Goal: Task Accomplishment & Management: Use online tool/utility

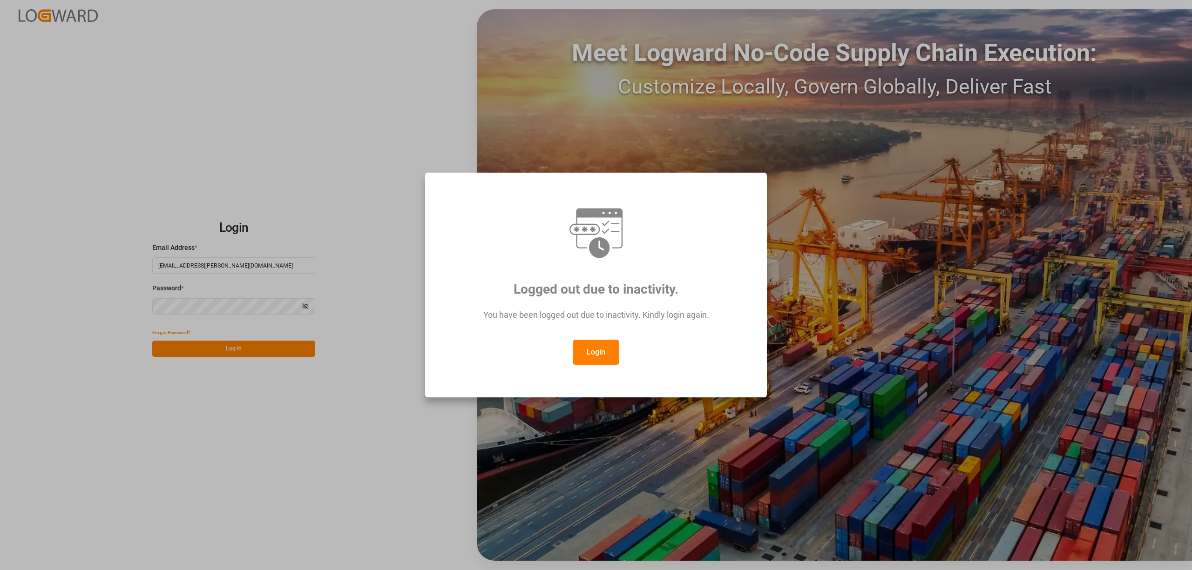
click at [600, 345] on button "Login" at bounding box center [596, 352] width 47 height 25
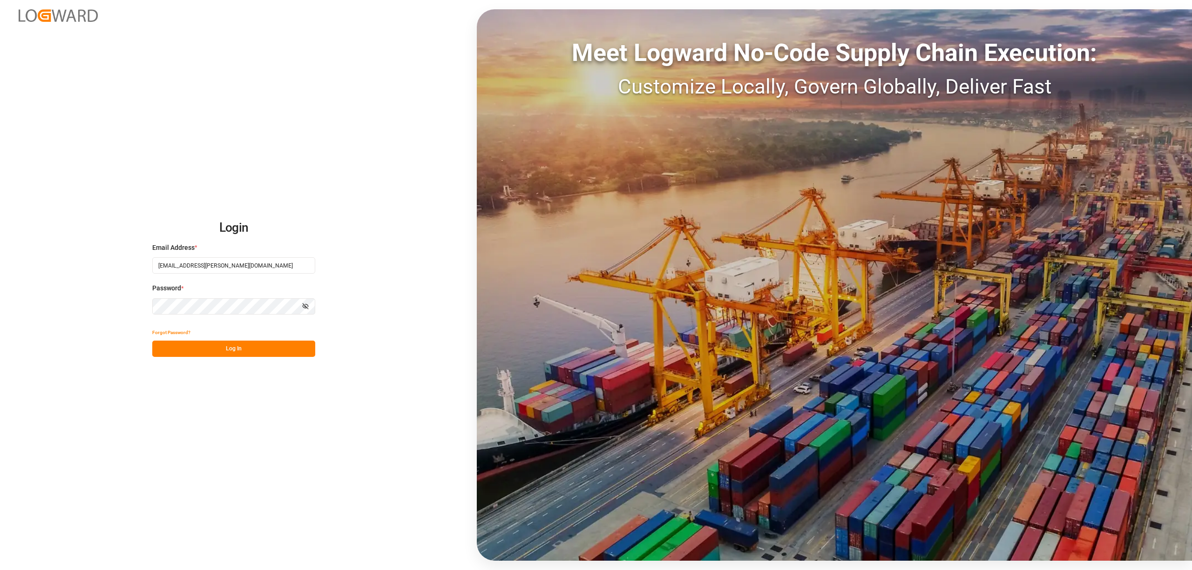
click at [272, 352] on button "Log In" at bounding box center [233, 349] width 163 height 16
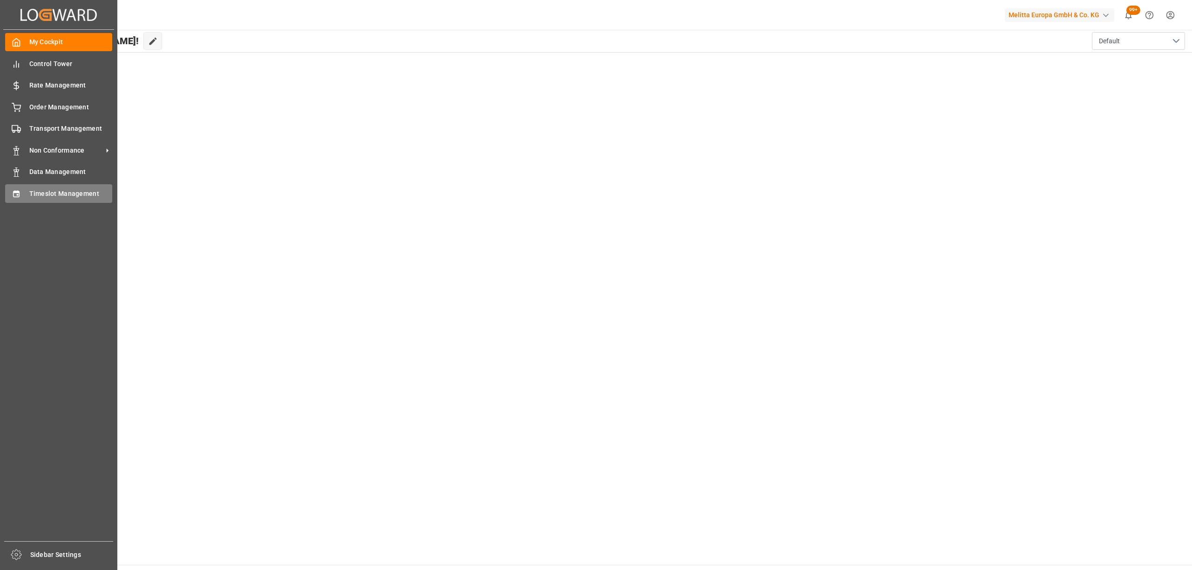
click at [7, 189] on div at bounding box center [13, 194] width 16 height 10
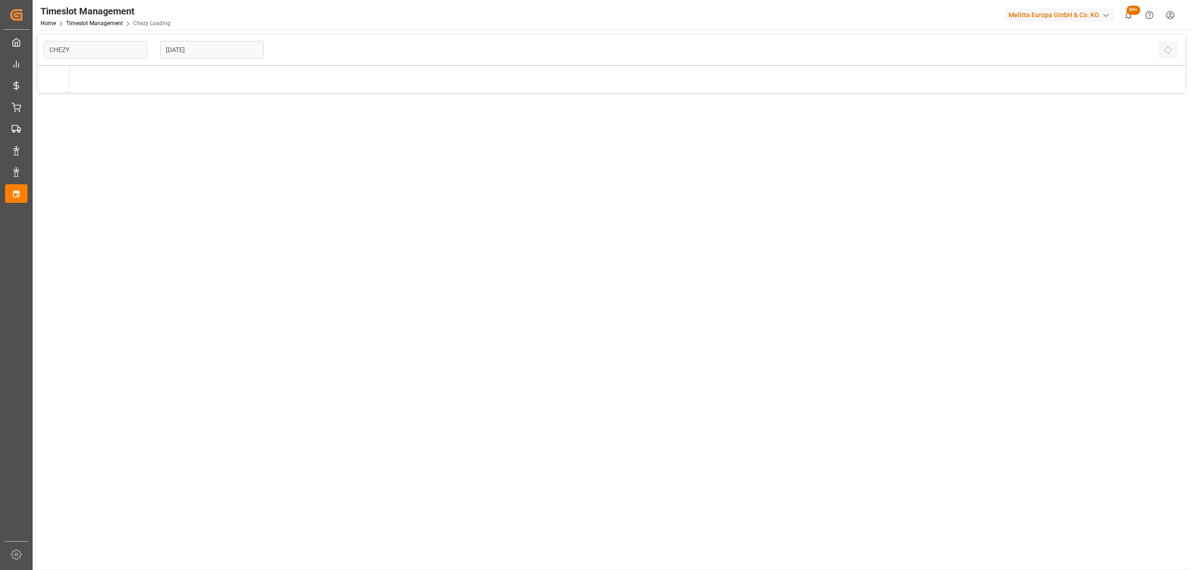
type input "Chezy Loading"
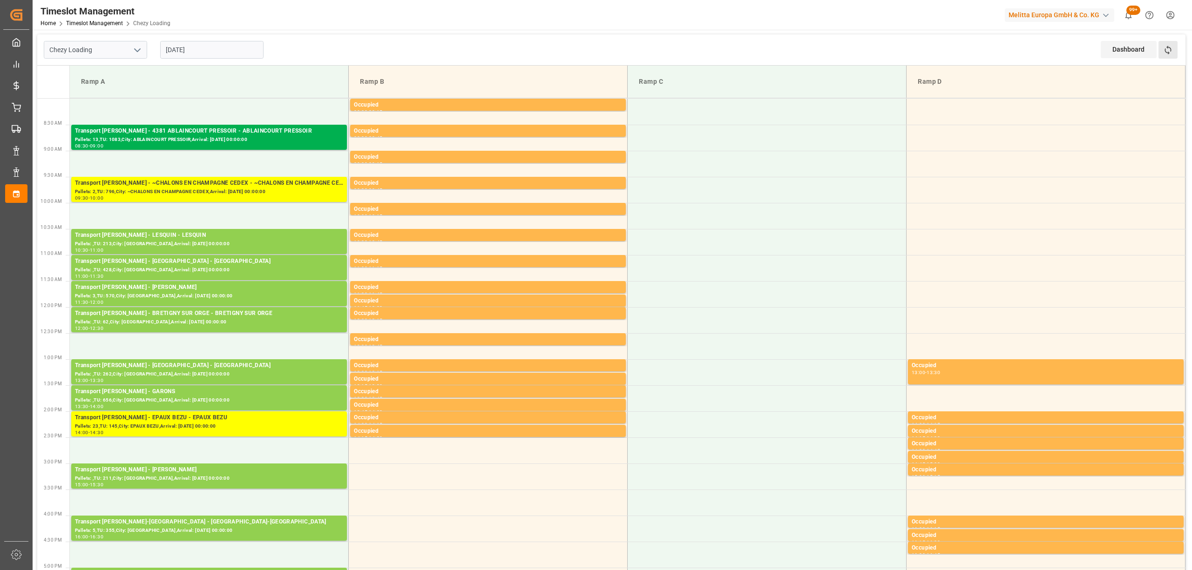
click at [1173, 47] on button "Refresh Time Slots" at bounding box center [1167, 50] width 19 height 18
click at [1169, 61] on div "Refresh Time Slots" at bounding box center [1168, 53] width 21 height 24
click at [1171, 51] on icon at bounding box center [1168, 50] width 10 height 10
click at [1165, 48] on icon at bounding box center [1168, 50] width 10 height 10
click at [1171, 42] on button "Refresh Time Slots" at bounding box center [1167, 50] width 19 height 18
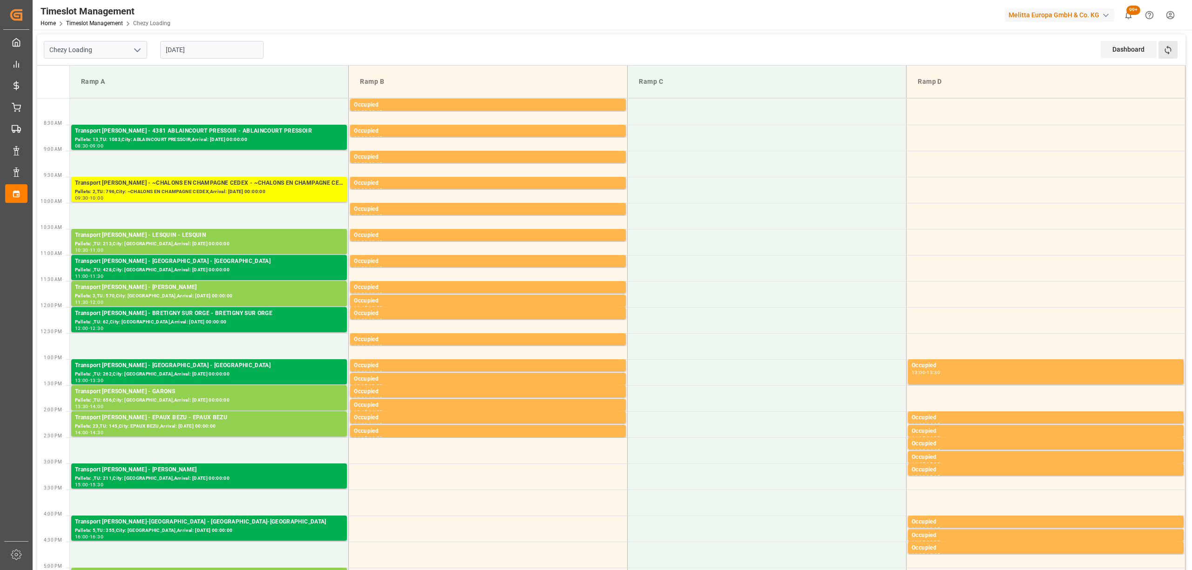
click at [1166, 44] on button "Refresh Time Slots" at bounding box center [1167, 50] width 19 height 18
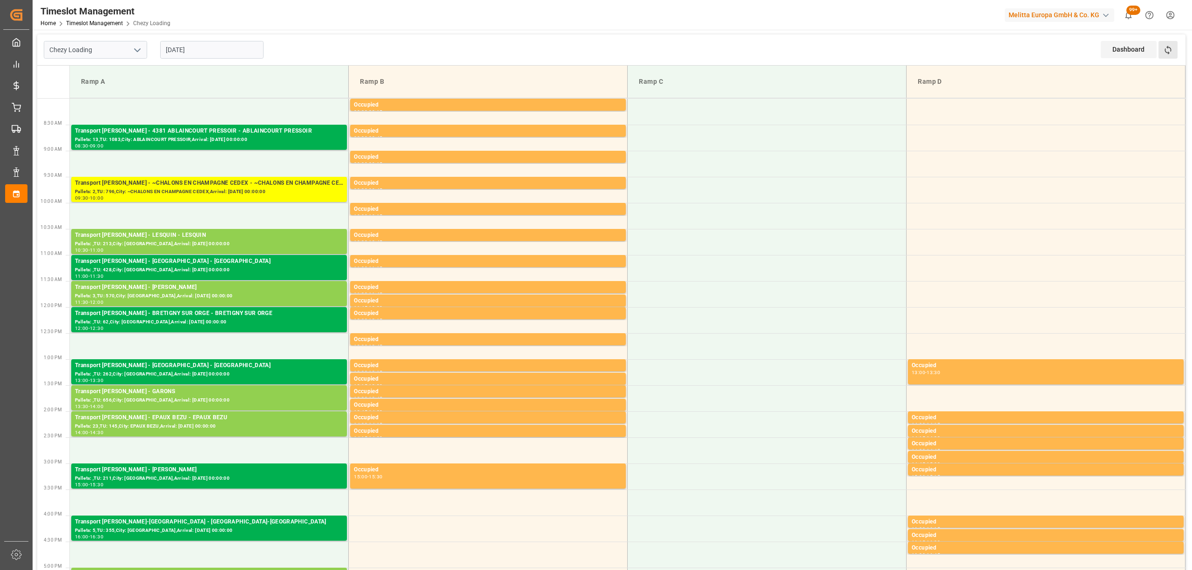
click at [1158, 46] on button "Refresh Time Slots" at bounding box center [1167, 50] width 19 height 18
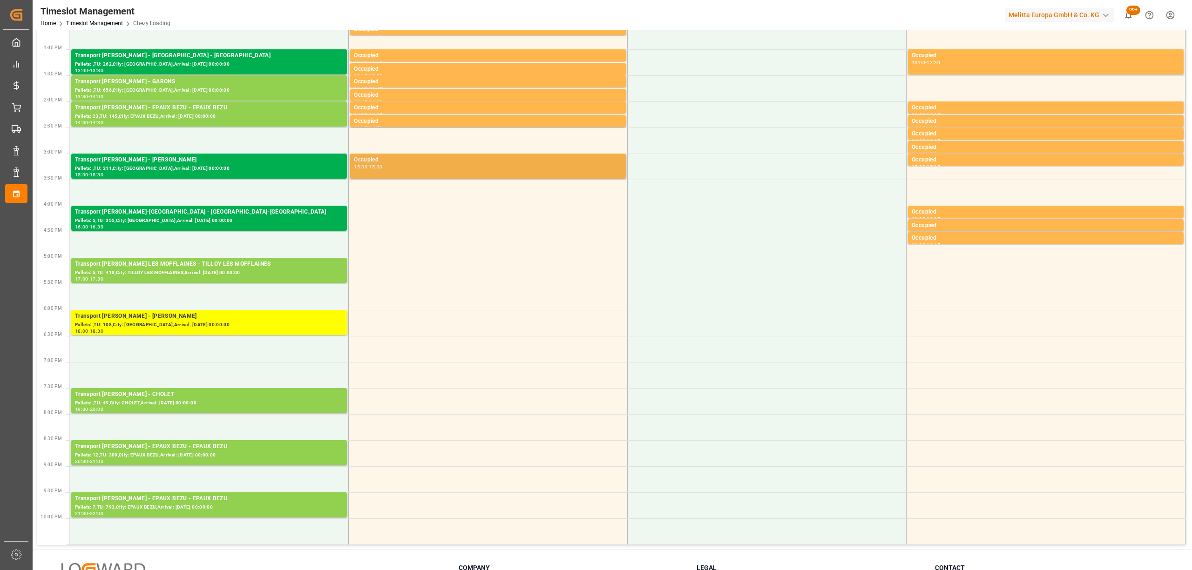
scroll to position [372, 0]
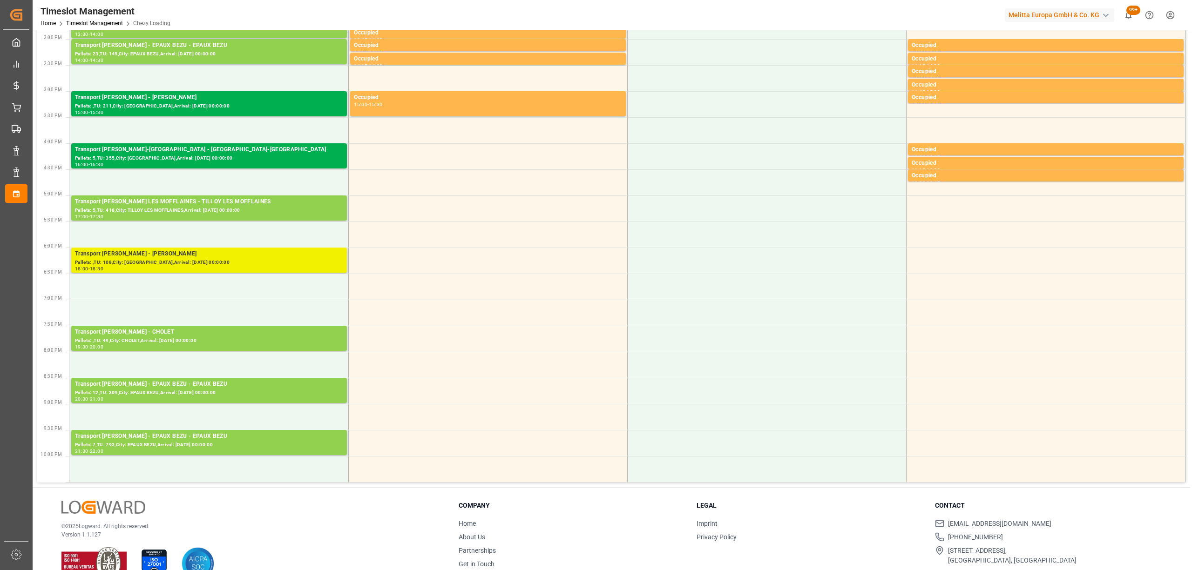
click at [193, 260] on div "Pallets: ,TU: 108,City: [GEOGRAPHIC_DATA],Arrival: [DATE] 00:00:00" at bounding box center [209, 263] width 268 height 8
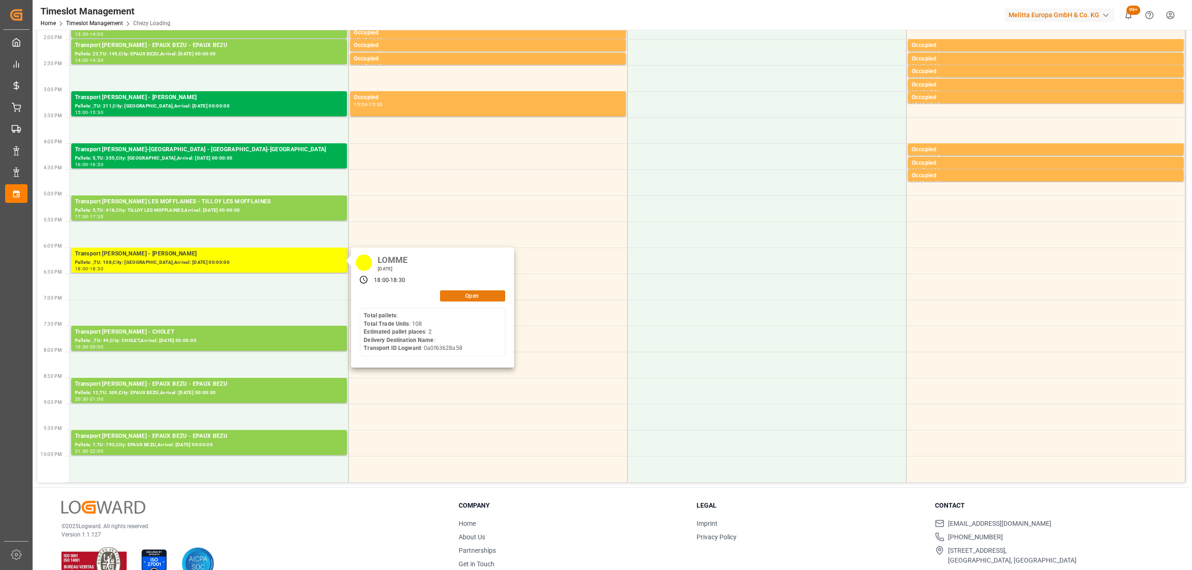
click at [482, 291] on button "Open" at bounding box center [472, 295] width 65 height 11
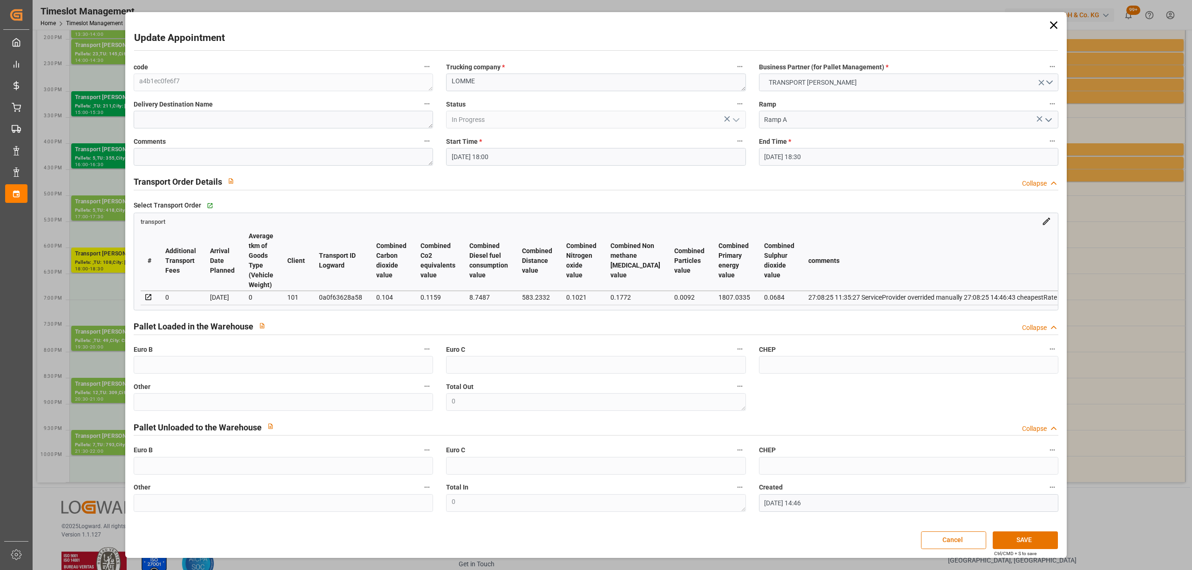
click at [1049, 21] on icon at bounding box center [1053, 25] width 13 height 13
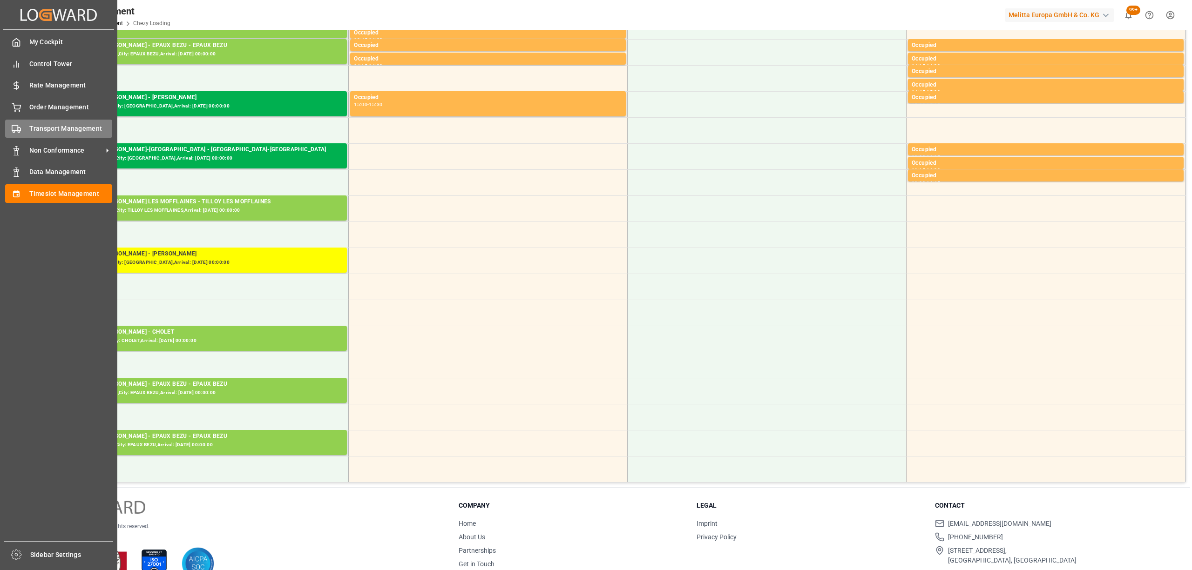
click at [17, 127] on icon at bounding box center [16, 128] width 9 height 9
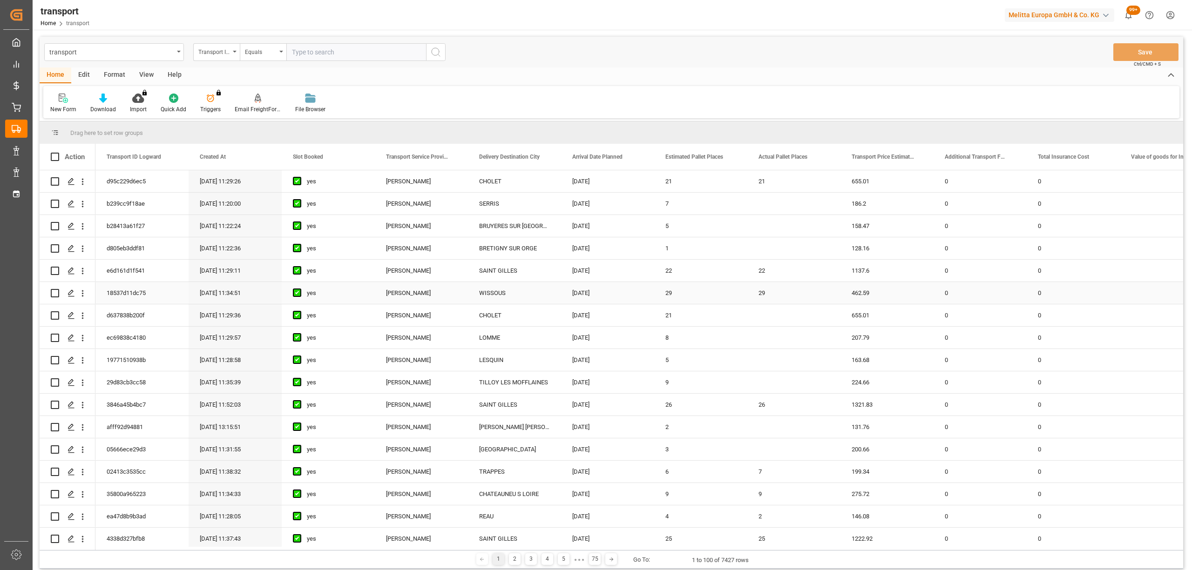
scroll to position [620, 0]
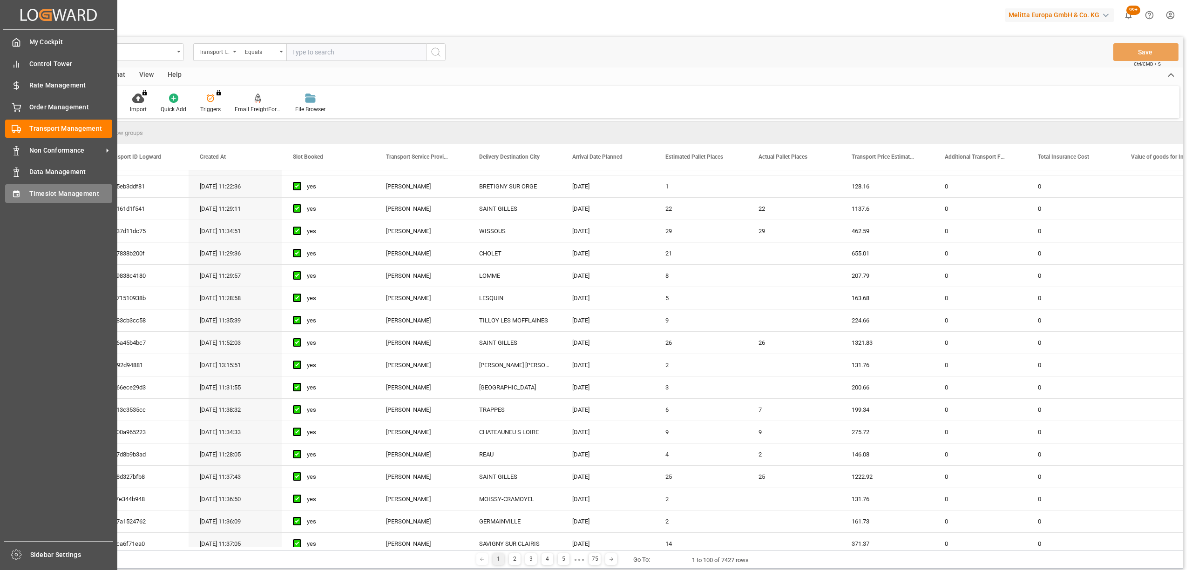
click at [19, 196] on icon at bounding box center [16, 193] width 9 height 9
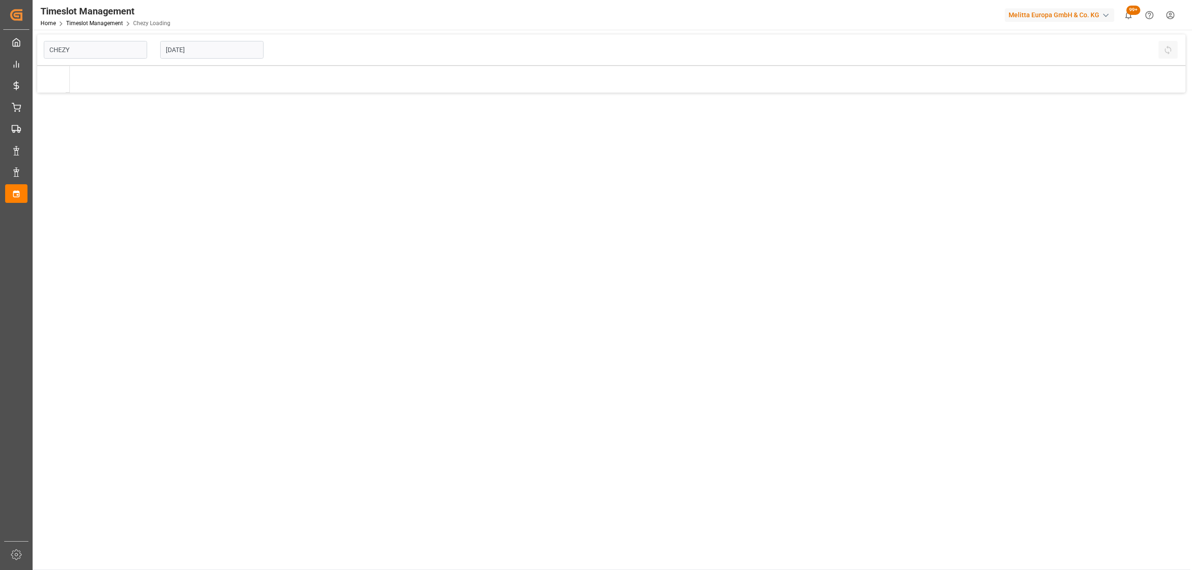
type input "Chezy Loading"
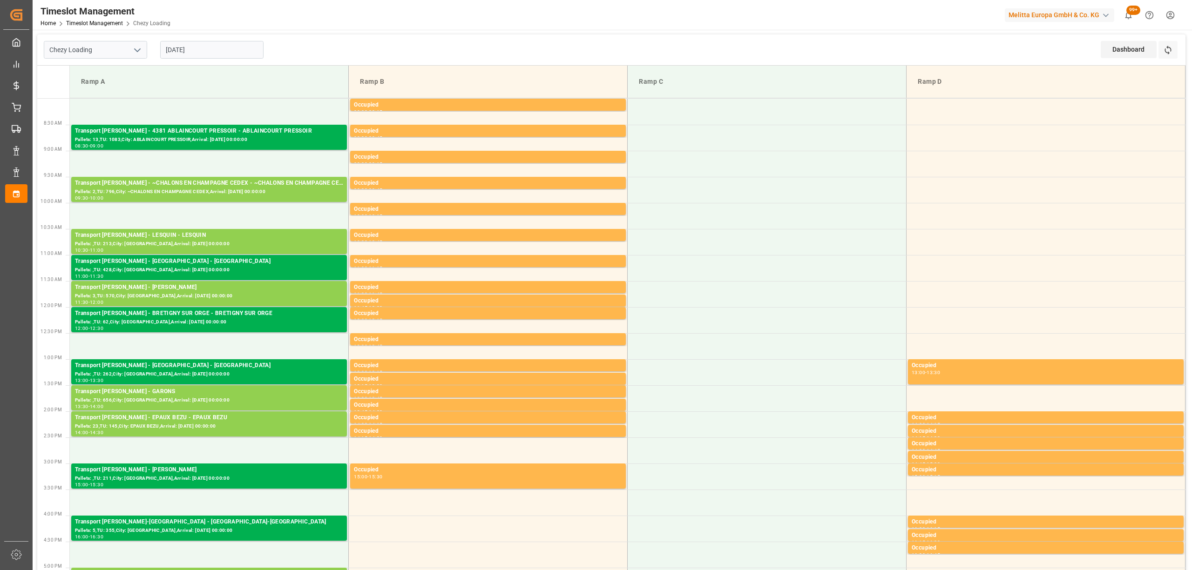
click at [1164, 59] on div "Refresh Time Slots" at bounding box center [1168, 53] width 21 height 24
click at [1166, 53] on icon at bounding box center [1167, 50] width 7 height 9
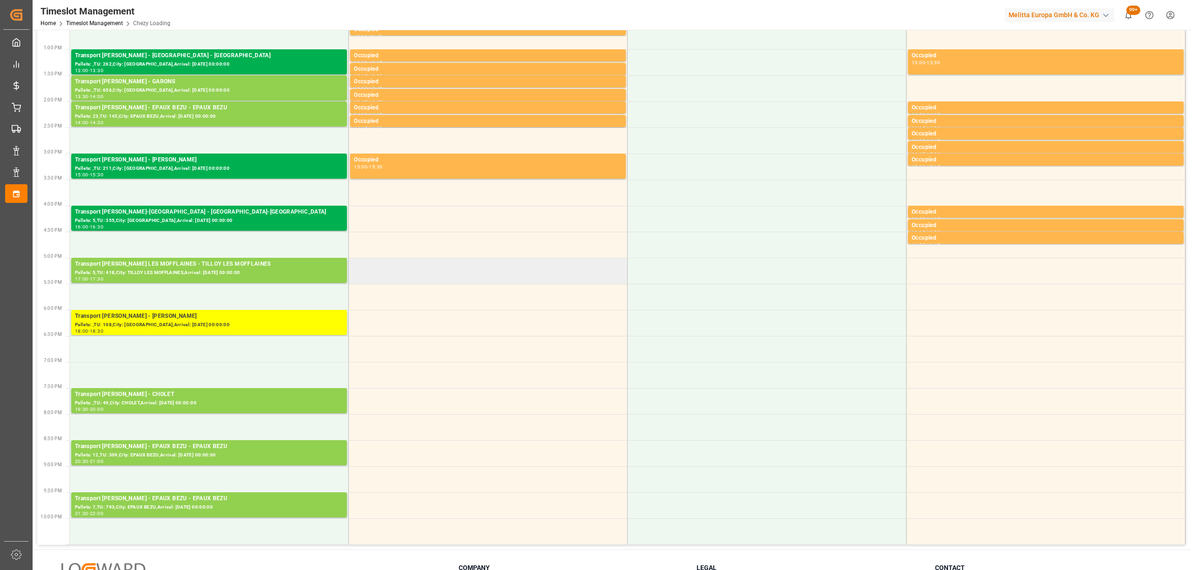
scroll to position [372, 0]
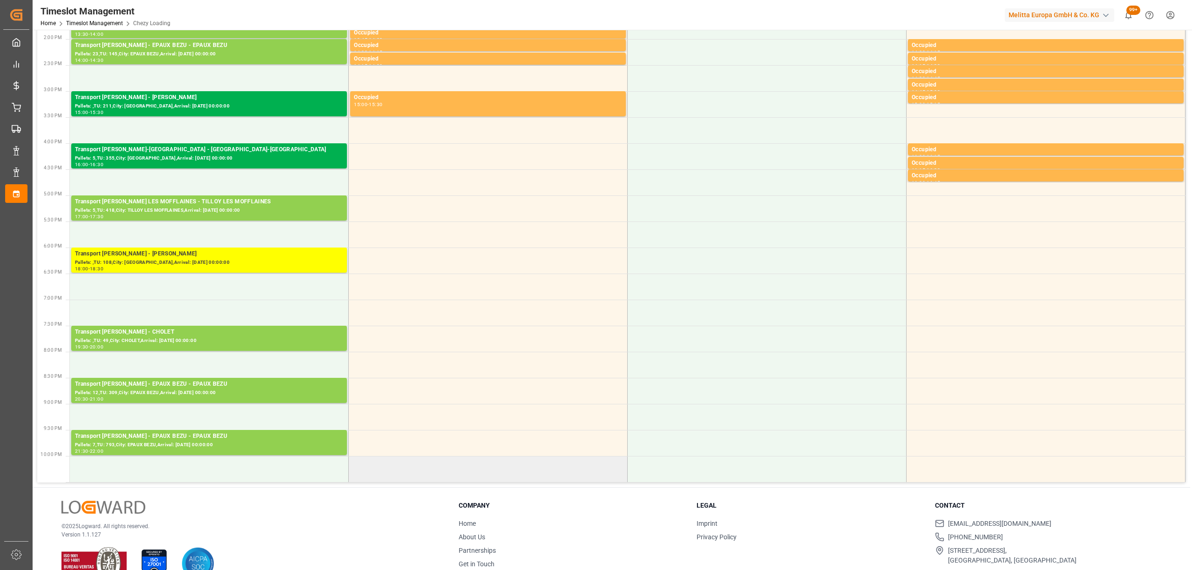
click at [607, 479] on td at bounding box center [488, 469] width 279 height 26
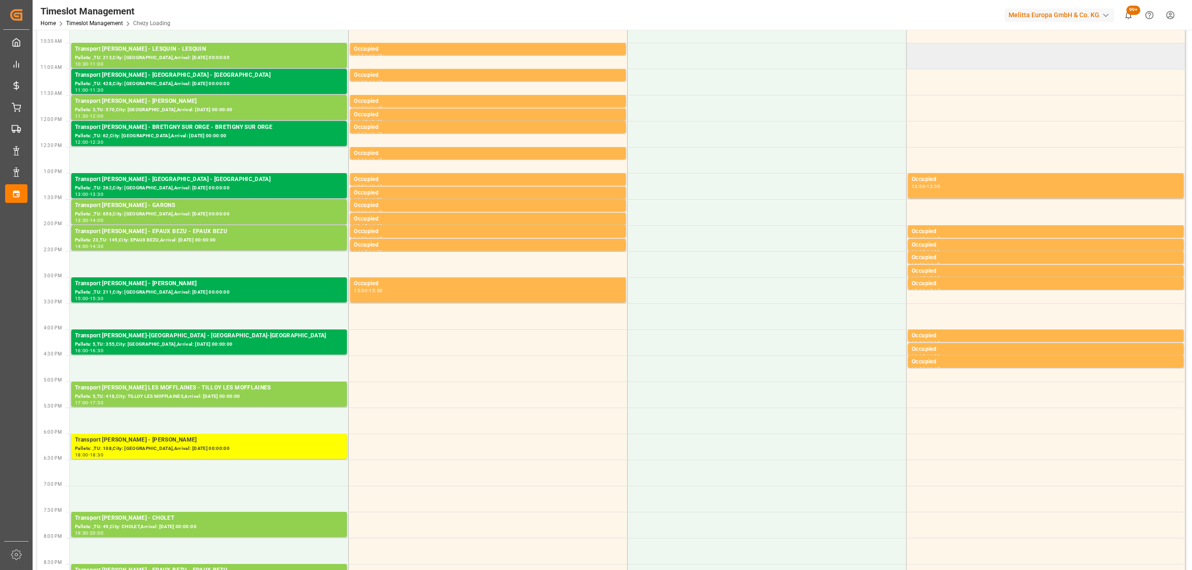
scroll to position [0, 0]
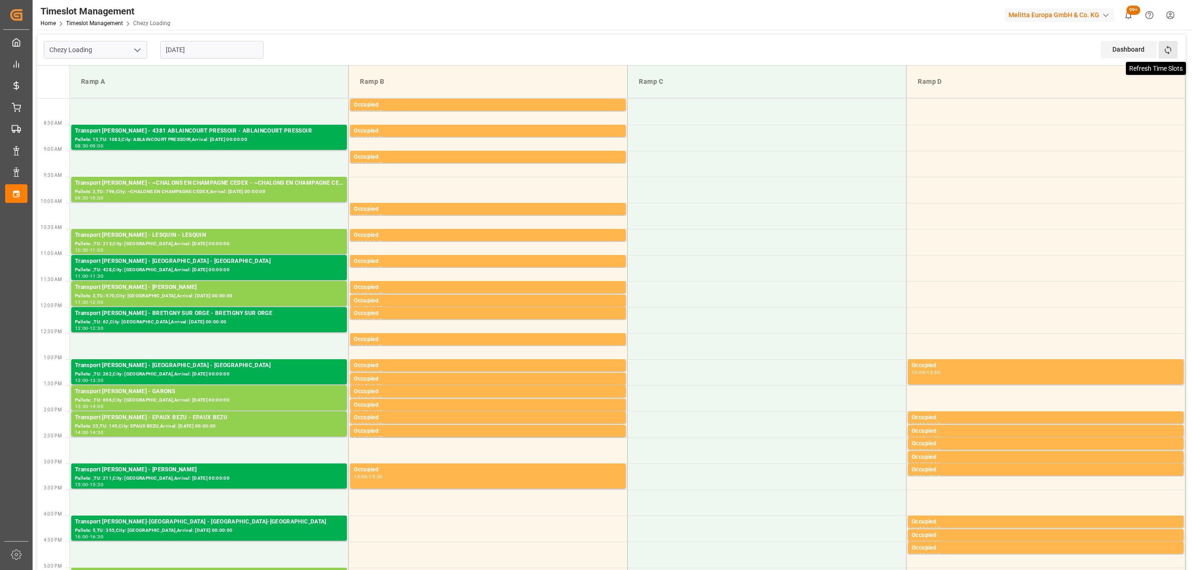
click at [1168, 51] on icon at bounding box center [1168, 50] width 10 height 10
drag, startPoint x: 1175, startPoint y: 67, endPoint x: 1175, endPoint y: 56, distance: 11.2
click at [1176, 66] on td "Ramp D" at bounding box center [1045, 82] width 279 height 33
click at [1175, 56] on button "Refresh Time Slots" at bounding box center [1167, 50] width 19 height 18
click at [1175, 53] on button "Refresh Time Slots" at bounding box center [1167, 50] width 19 height 18
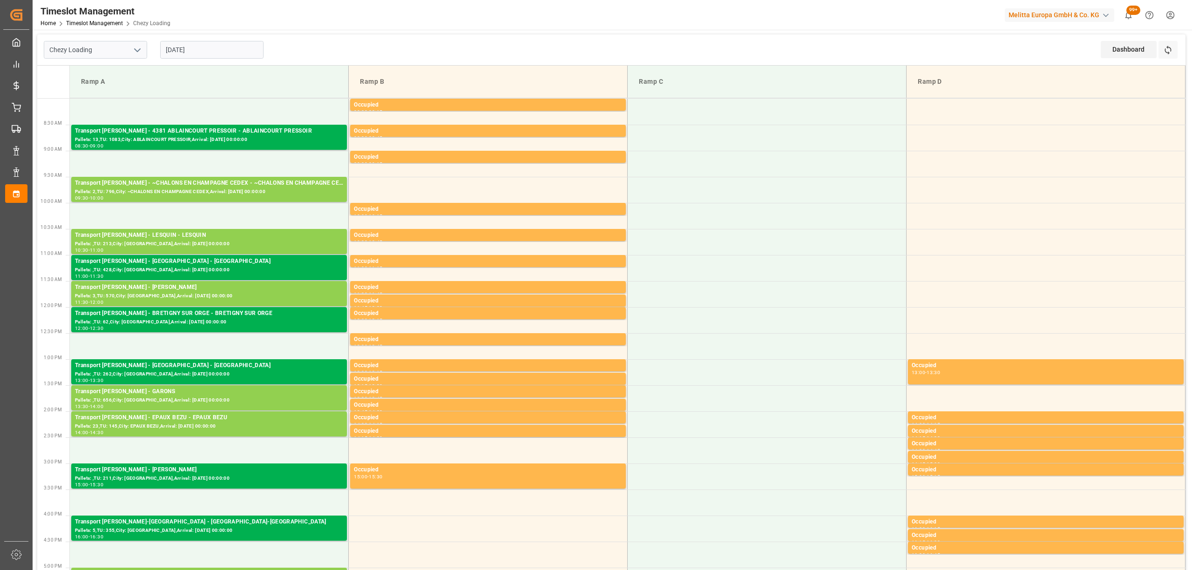
scroll to position [310, 0]
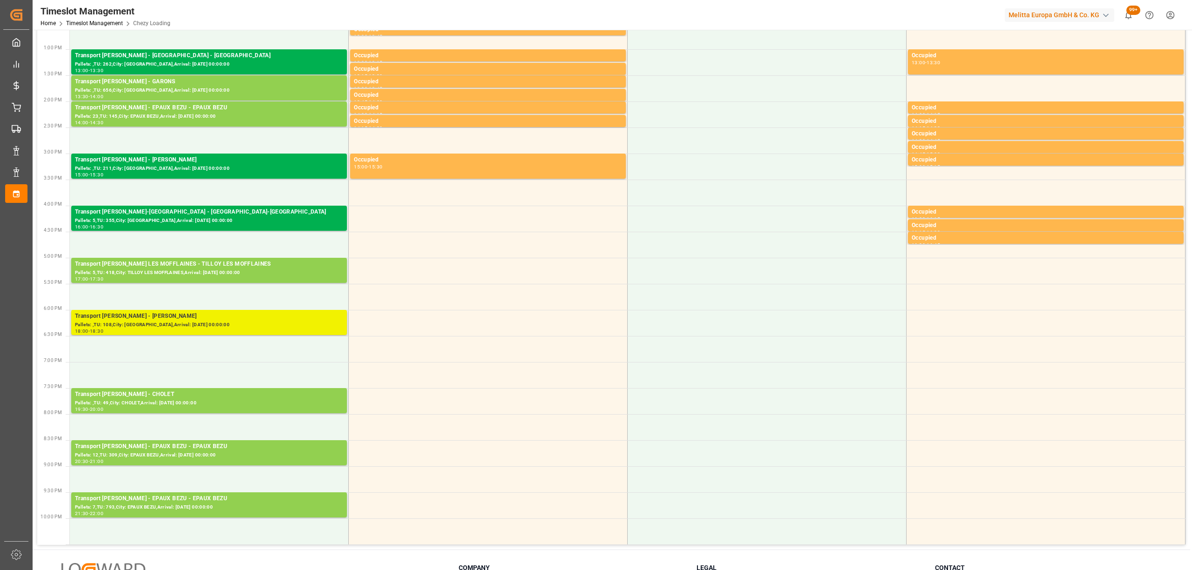
click at [254, 320] on div "Transport [PERSON_NAME] - [PERSON_NAME]" at bounding box center [209, 316] width 268 height 9
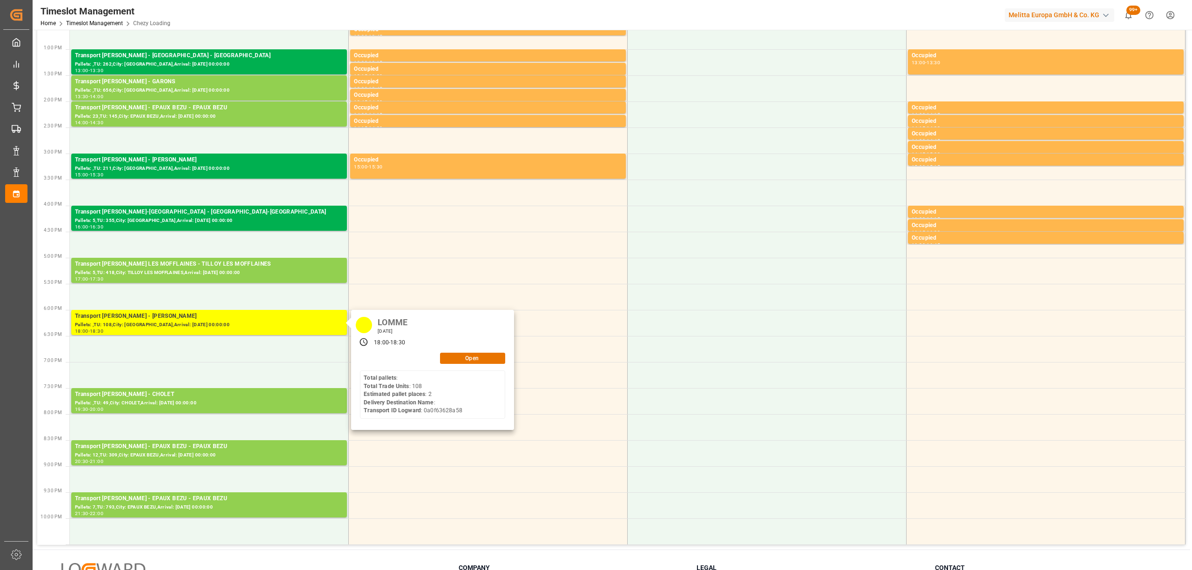
click at [469, 365] on div "LOMME [DATE] 18:00 - 18:30 Open Total pallets : Total Trade Units : 108 Estimat…" at bounding box center [432, 370] width 163 height 120
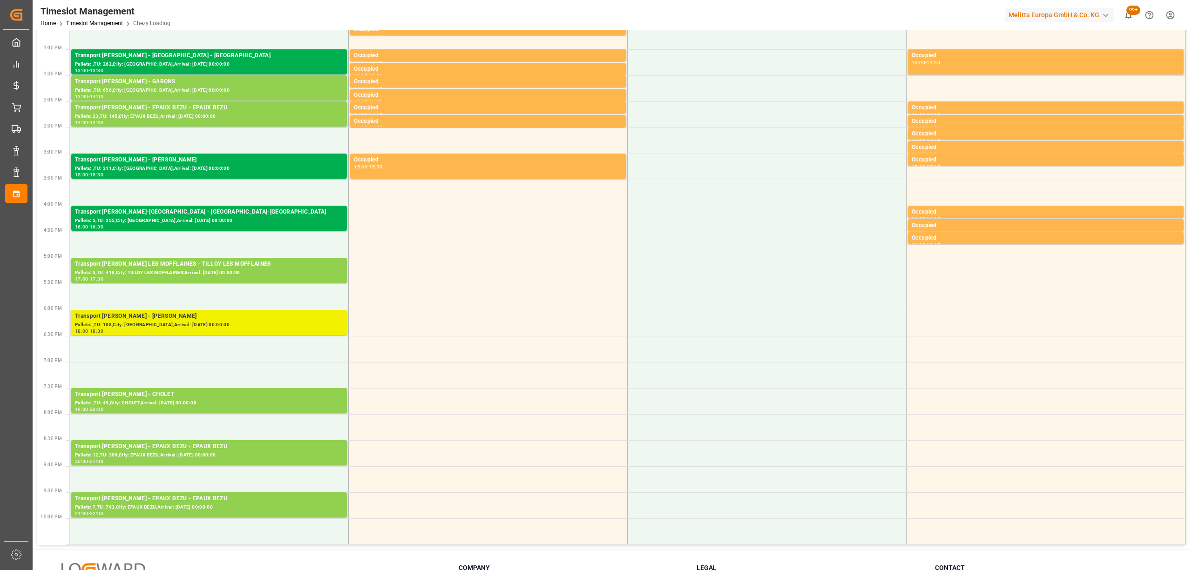
click at [192, 325] on div "Pallets: ,TU: 108,City: [GEOGRAPHIC_DATA],Arrival: [DATE] 00:00:00" at bounding box center [209, 325] width 268 height 8
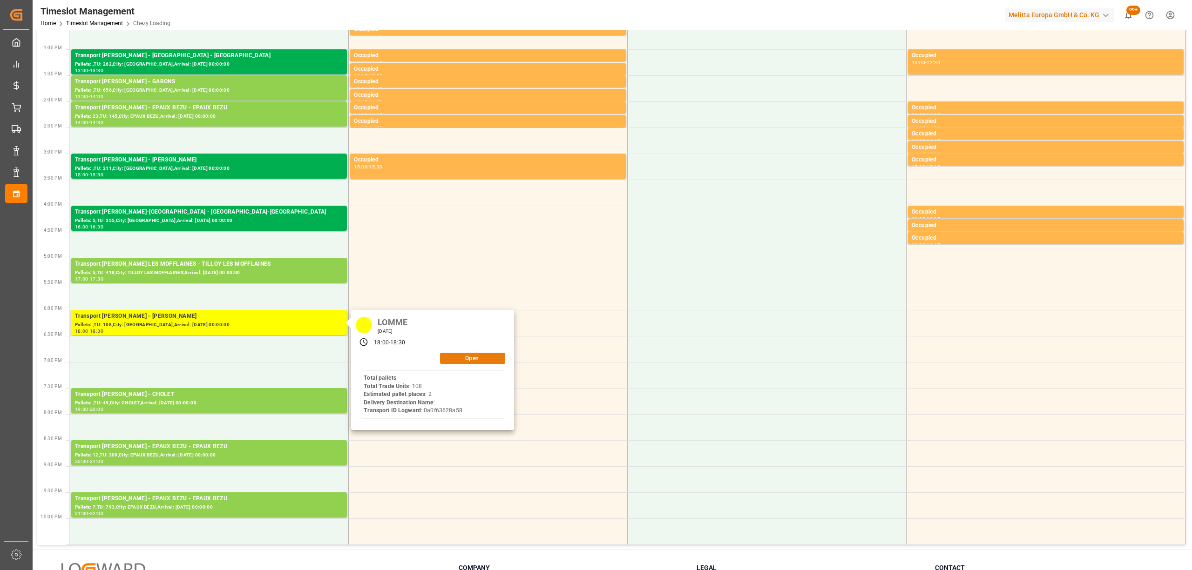
click at [460, 353] on button "Open" at bounding box center [472, 358] width 65 height 11
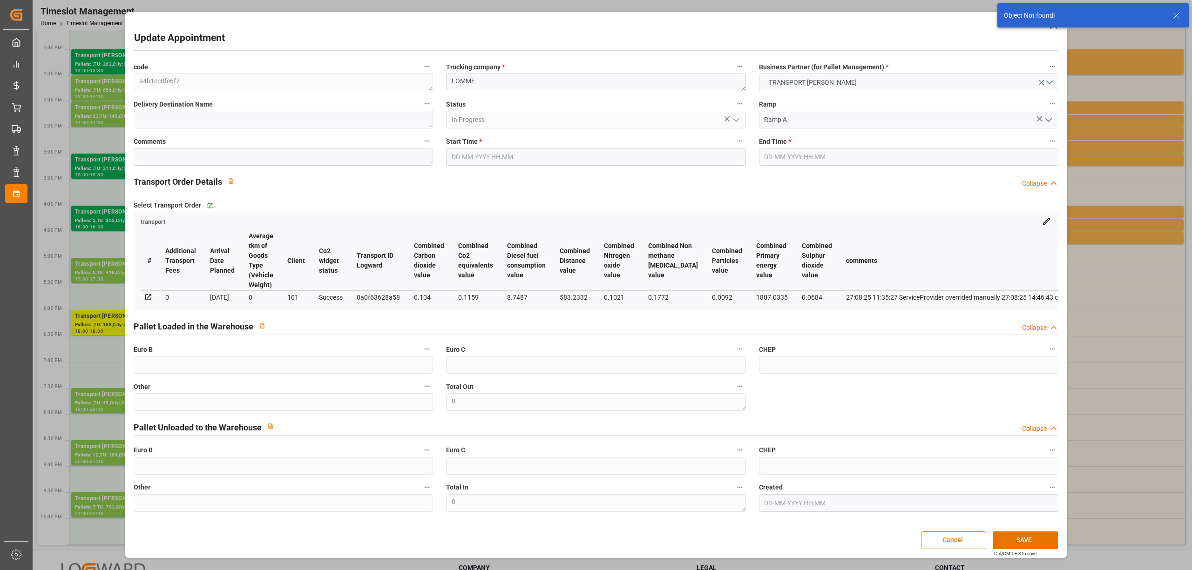
type input "[DATE] 18:00"
type input "[DATE] 18:30"
type input "[DATE] 14:46"
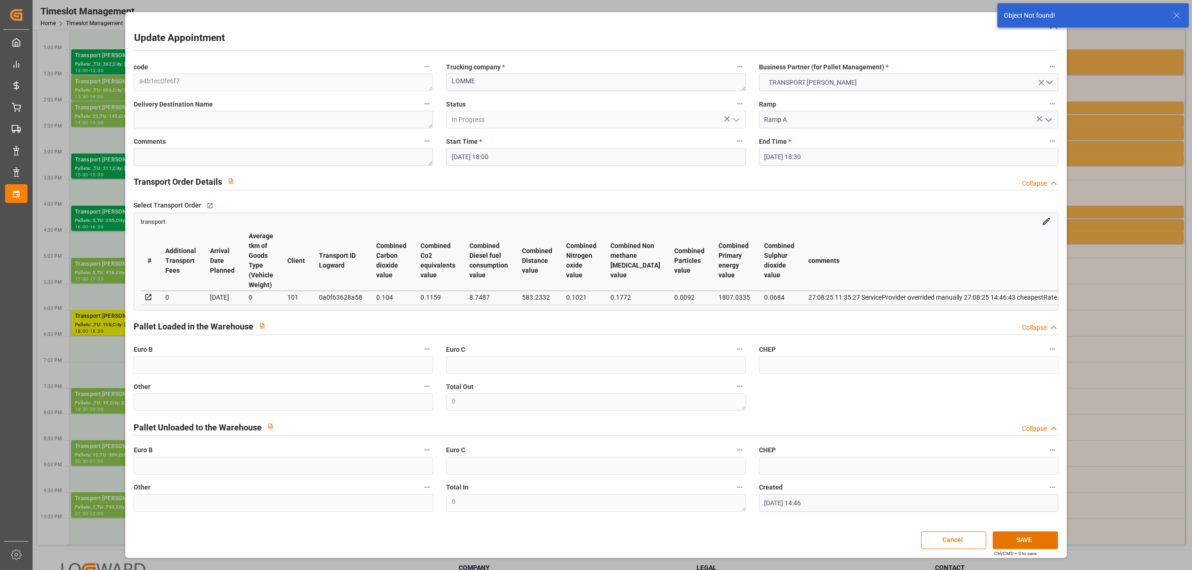
click at [408, 239] on th "Combined Carbon dioxide value" at bounding box center [391, 261] width 44 height 60
click at [434, 213] on div "transport" at bounding box center [595, 219] width 923 height 13
click at [553, 104] on label "Status" at bounding box center [595, 104] width 299 height 13
click at [734, 104] on button "Status" at bounding box center [740, 104] width 12 height 12
drag, startPoint x: 546, startPoint y: 78, endPoint x: 576, endPoint y: 75, distance: 30.8
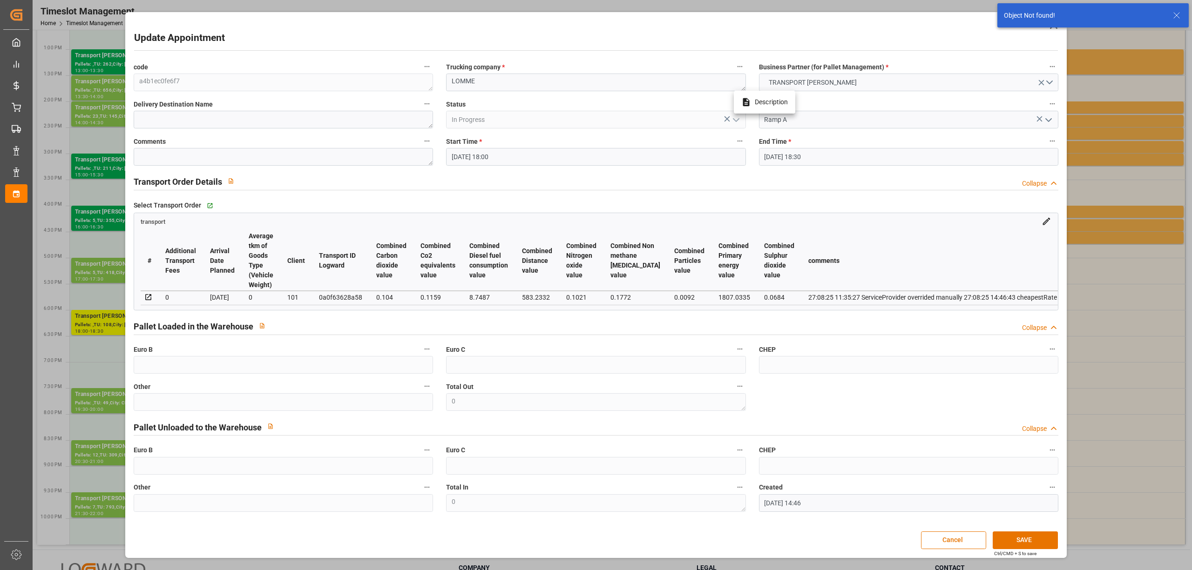
click at [576, 75] on div at bounding box center [596, 285] width 1192 height 570
click at [621, 69] on label "Trucking company *" at bounding box center [595, 67] width 299 height 13
click at [734, 69] on button "Trucking company *" at bounding box center [740, 67] width 12 height 12
click at [609, 82] on div at bounding box center [596, 285] width 1192 height 570
click at [569, 78] on textarea "LOMME" at bounding box center [595, 83] width 299 height 18
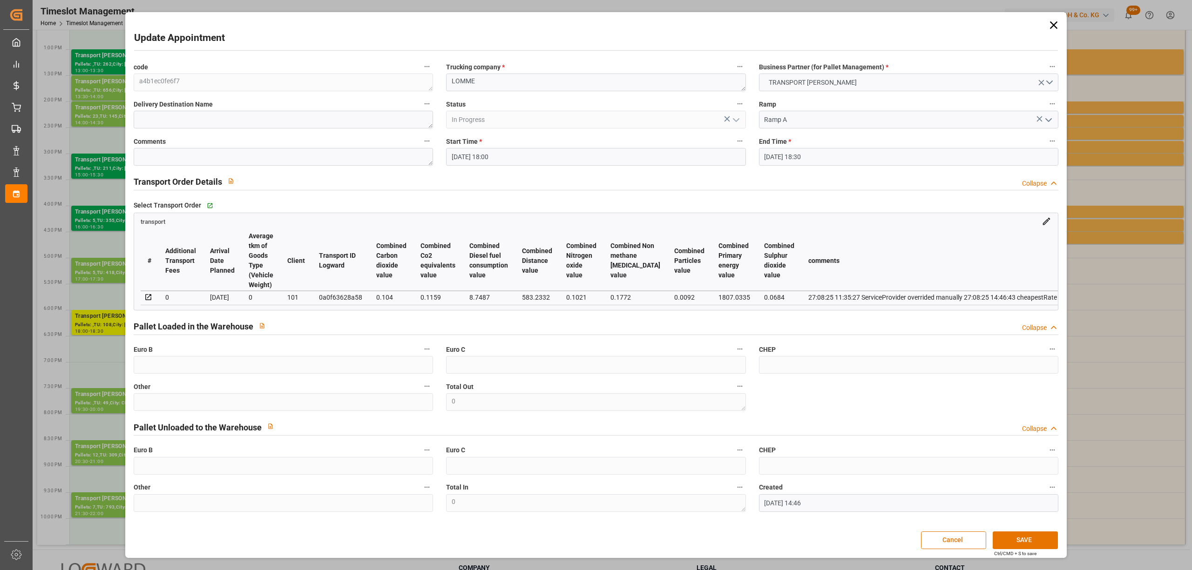
click at [1053, 22] on icon at bounding box center [1053, 25] width 13 height 13
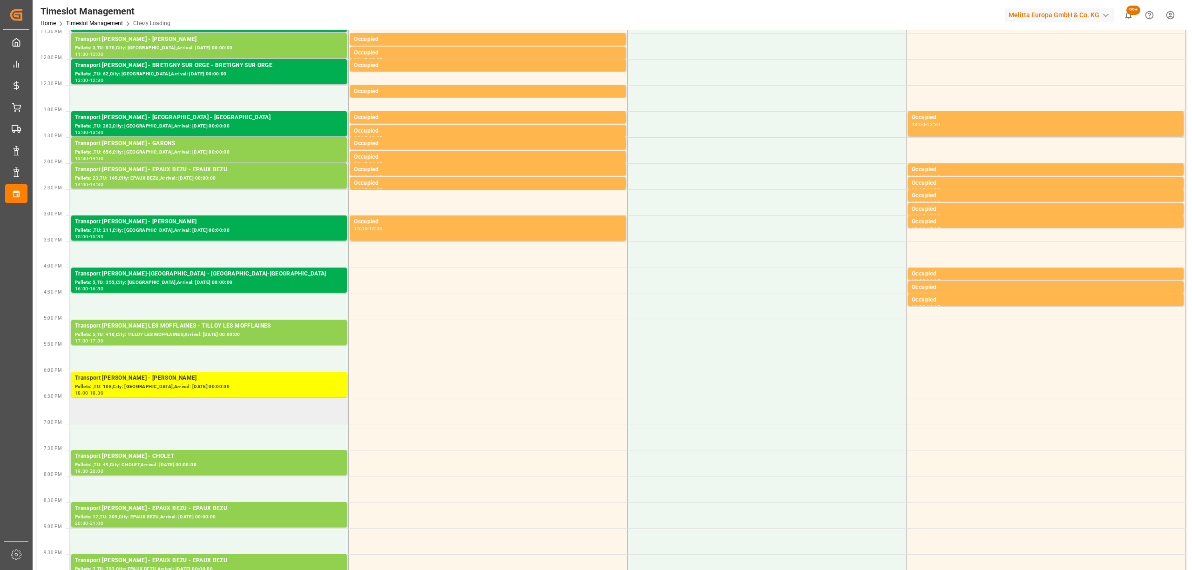
scroll to position [372, 0]
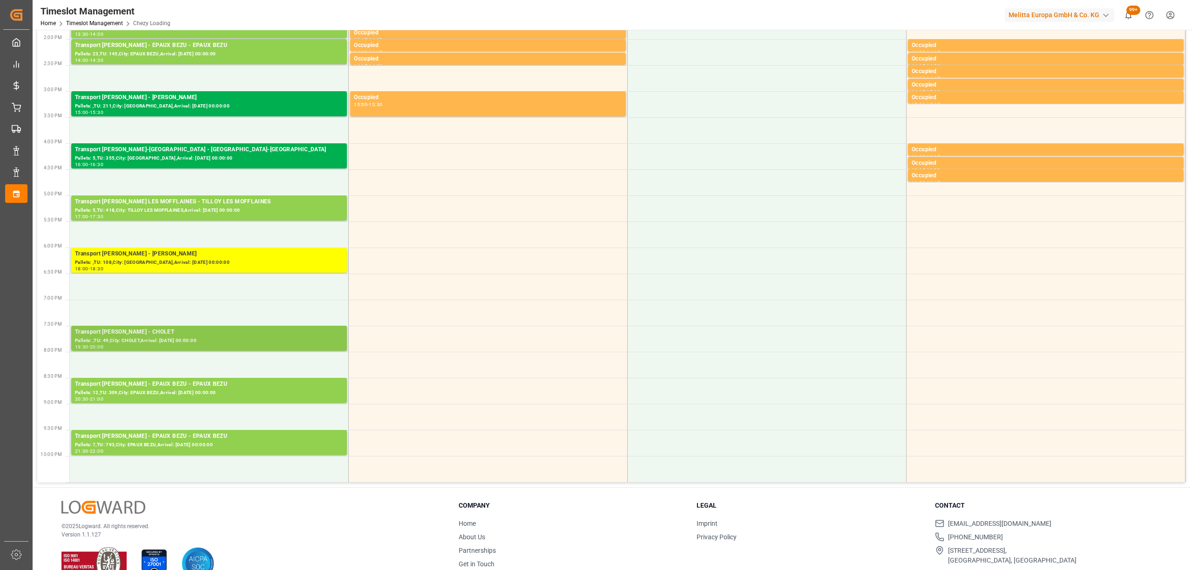
click at [193, 337] on div "Pallets: ,TU: 49,City: CHOLET,Arrival: [DATE] 00:00:00" at bounding box center [209, 341] width 268 height 8
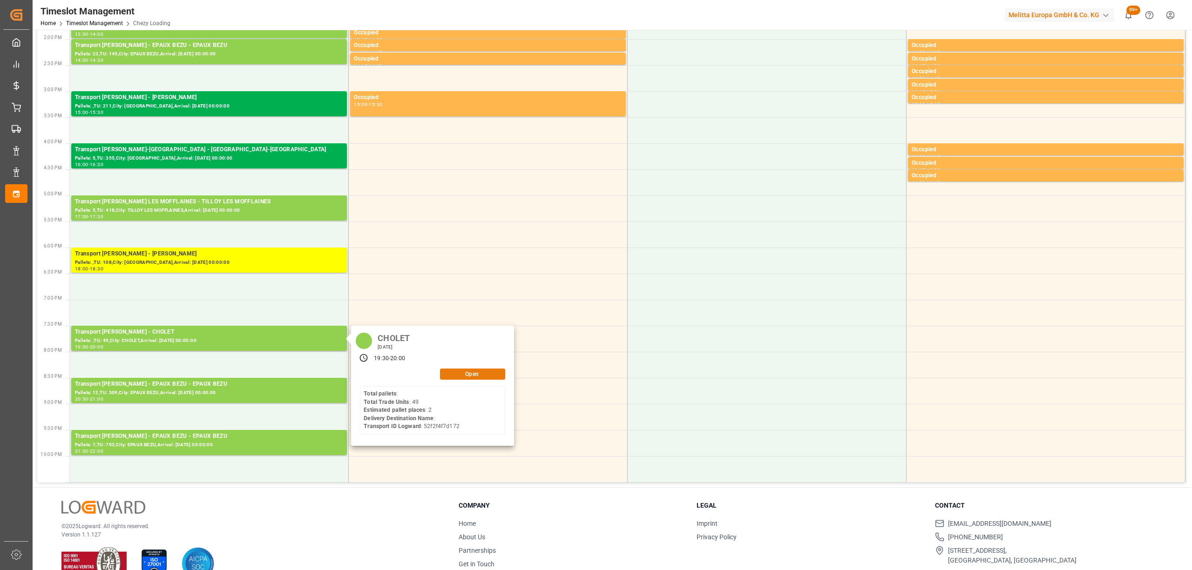
click at [479, 377] on button "Open" at bounding box center [472, 374] width 65 height 11
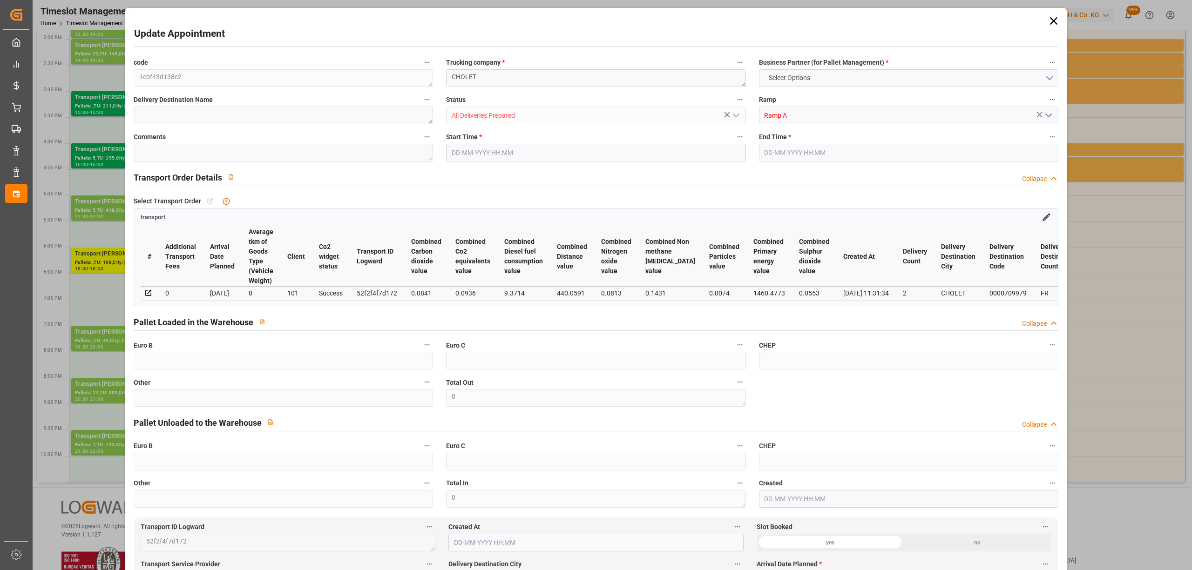
type input "2"
type input "222.17"
type input "0"
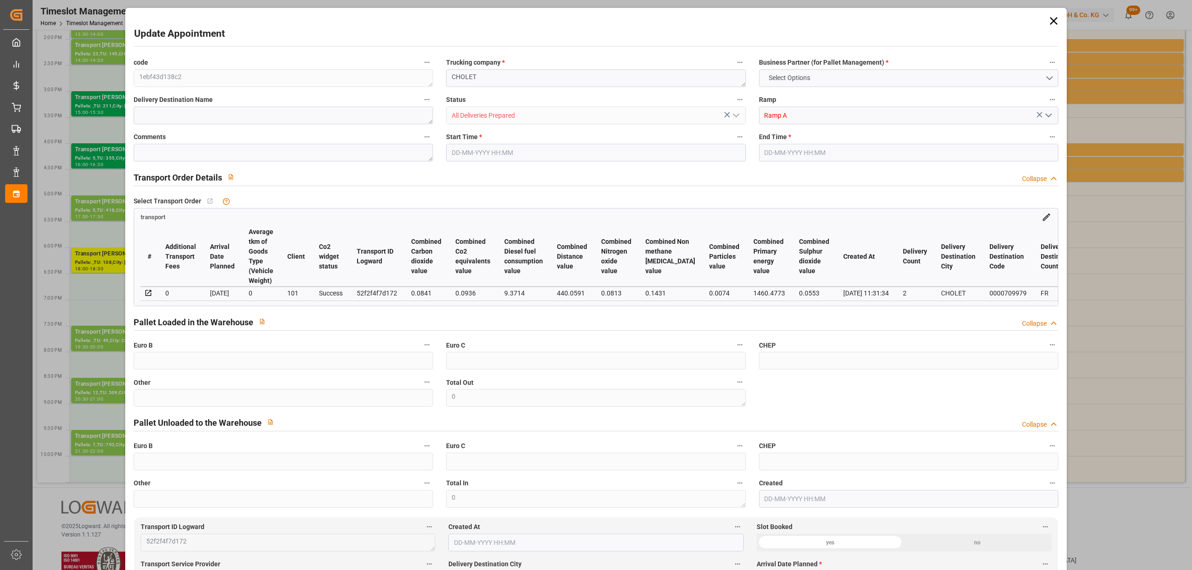
type input "214.6607"
type input "-7.5093"
type input "2"
type input "309.018"
type input "411.328"
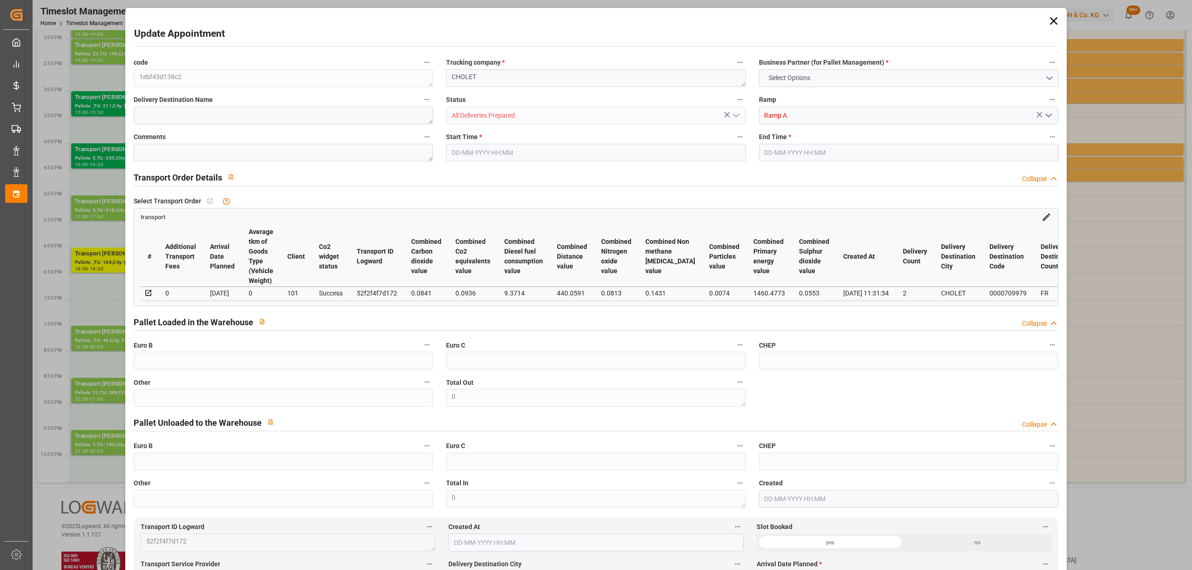
type input "946.038"
type input "49"
type input "0"
type input "49"
type input "2"
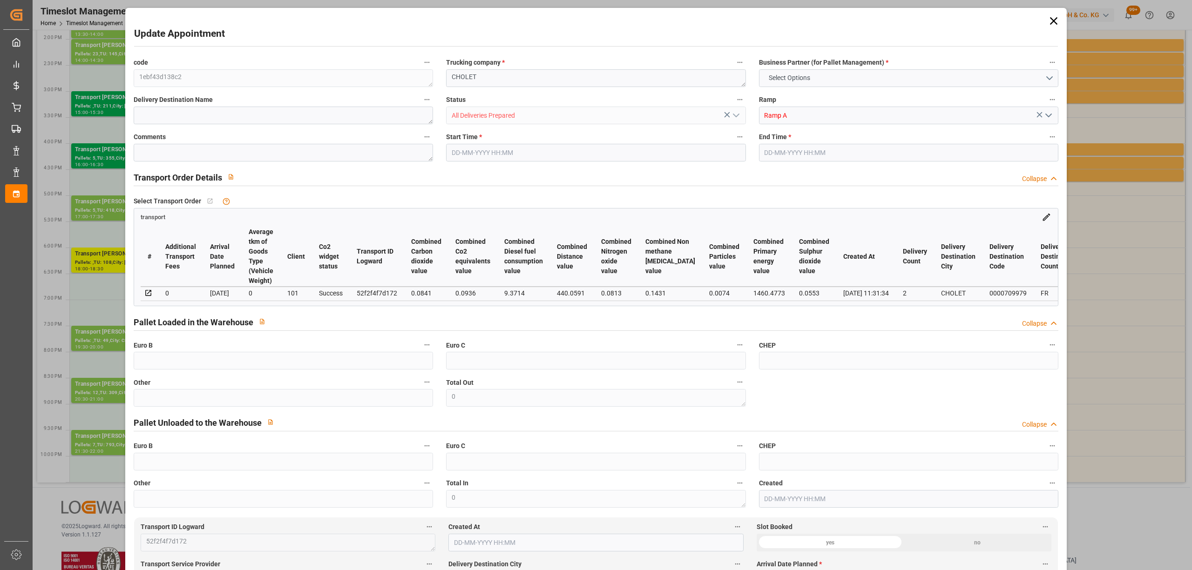
type input "101"
type input "365.328"
type input "0"
type input "4710.8598"
type input "0"
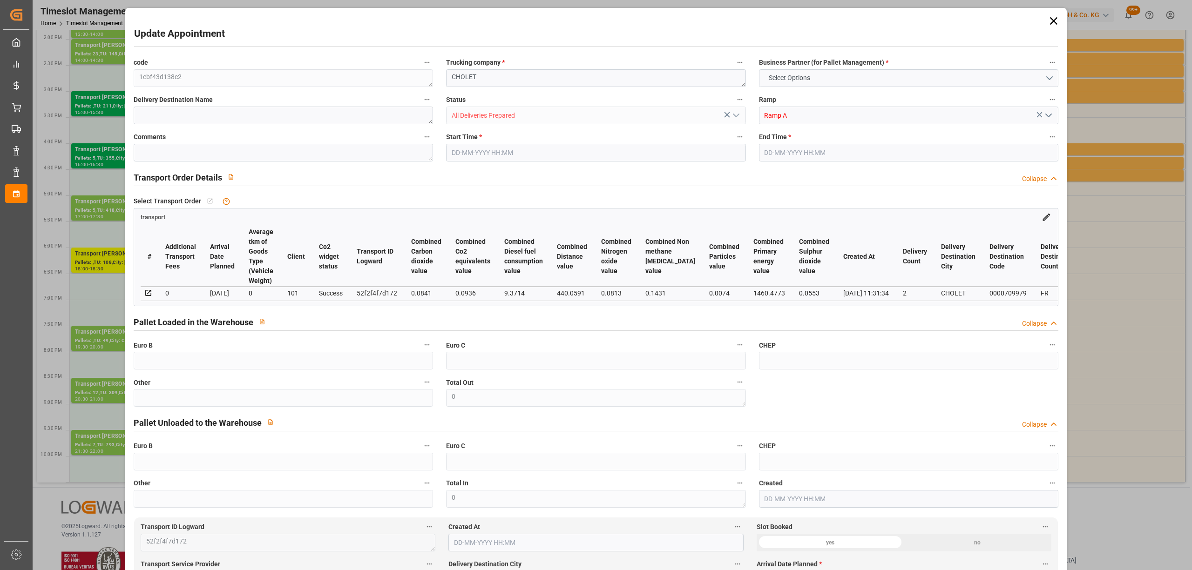
type input "0"
type input "21"
type input "35"
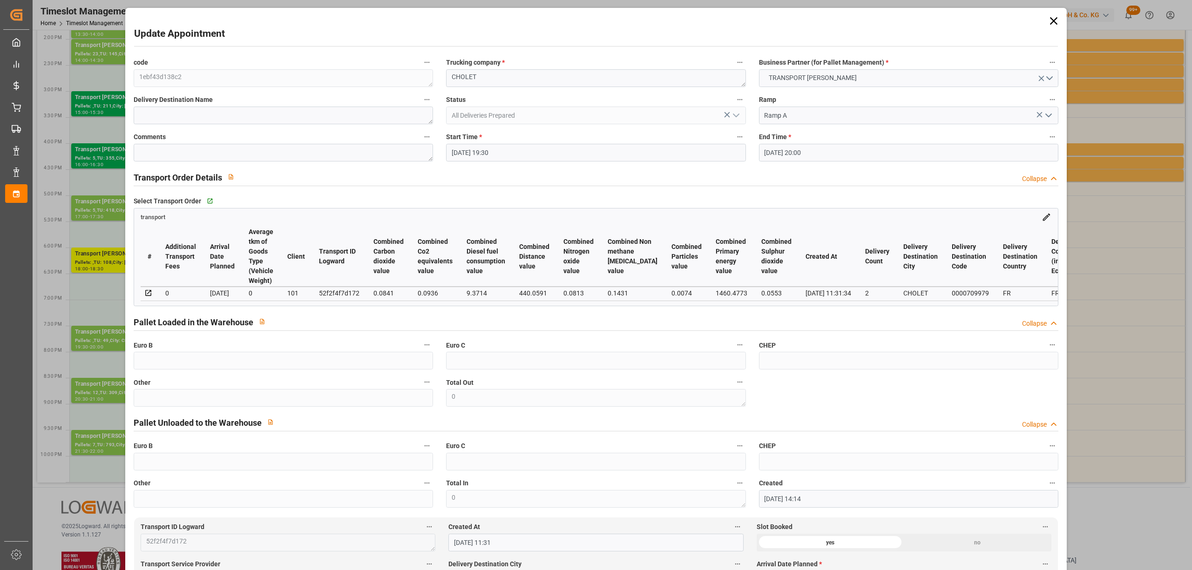
type input "[DATE] 19:30"
type input "[DATE] 20:00"
type input "[DATE] 14:14"
type input "[DATE] 11:31"
type input "[DATE]"
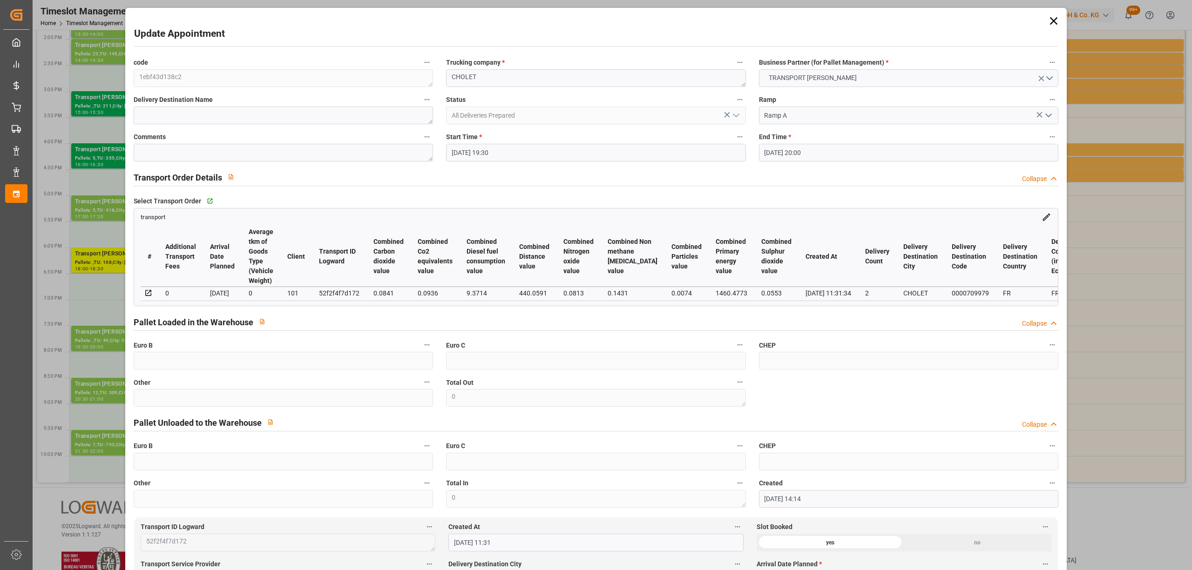
type input "[DATE]"
click at [495, 157] on input "[DATE] 19:30" at bounding box center [595, 153] width 299 height 18
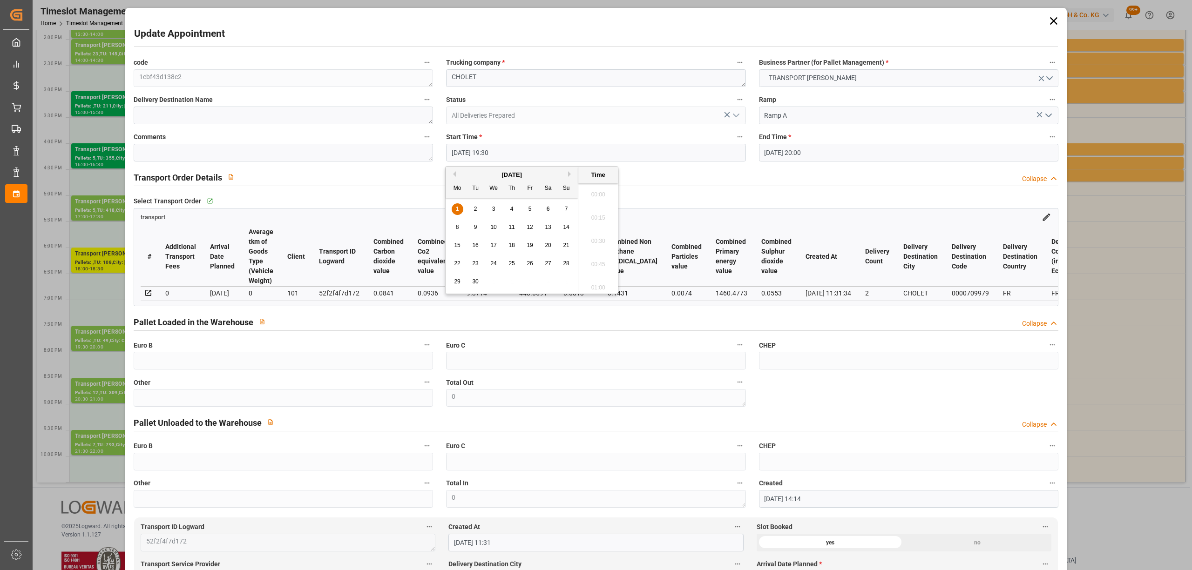
scroll to position [1772, 0]
click at [474, 210] on span "2" at bounding box center [475, 209] width 3 height 7
type input "[DATE] 19:30"
click at [589, 237] on li "19:30" at bounding box center [598, 238] width 40 height 23
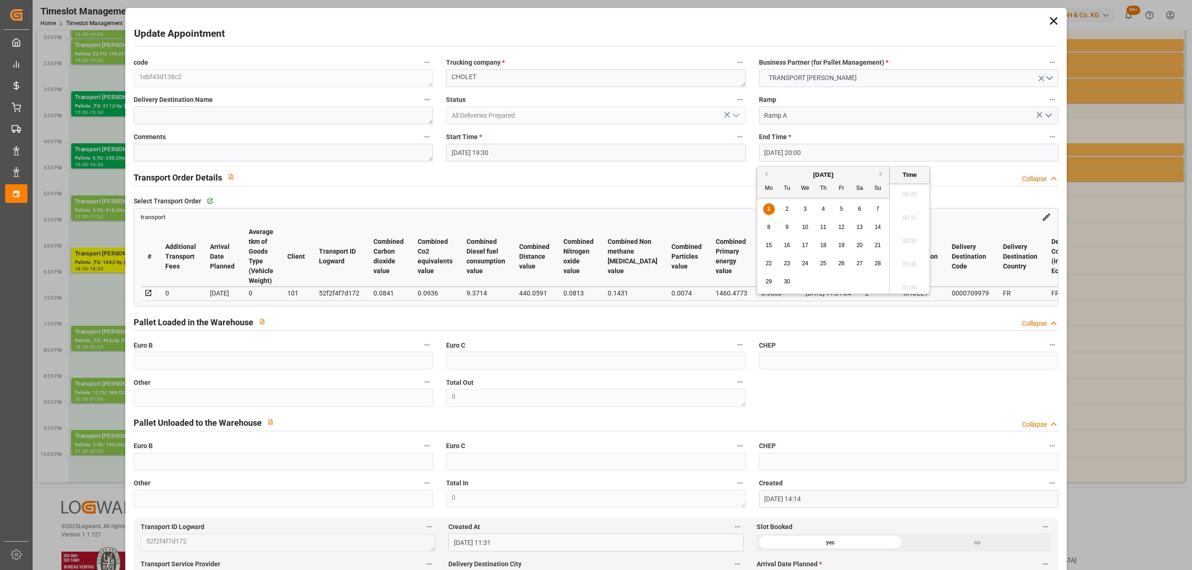
click at [777, 153] on input "[DATE] 20:00" at bounding box center [908, 153] width 299 height 18
click at [782, 210] on div "2" at bounding box center [787, 209] width 12 height 11
type input "[DATE] 20:00"
click at [901, 235] on li "20:00" at bounding box center [910, 238] width 40 height 23
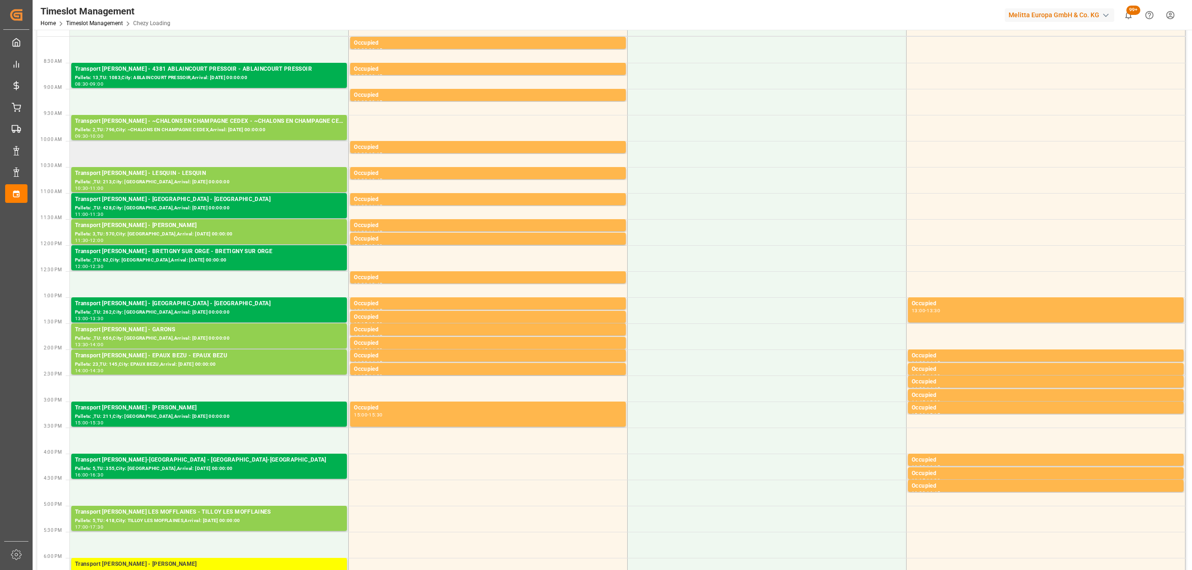
scroll to position [0, 0]
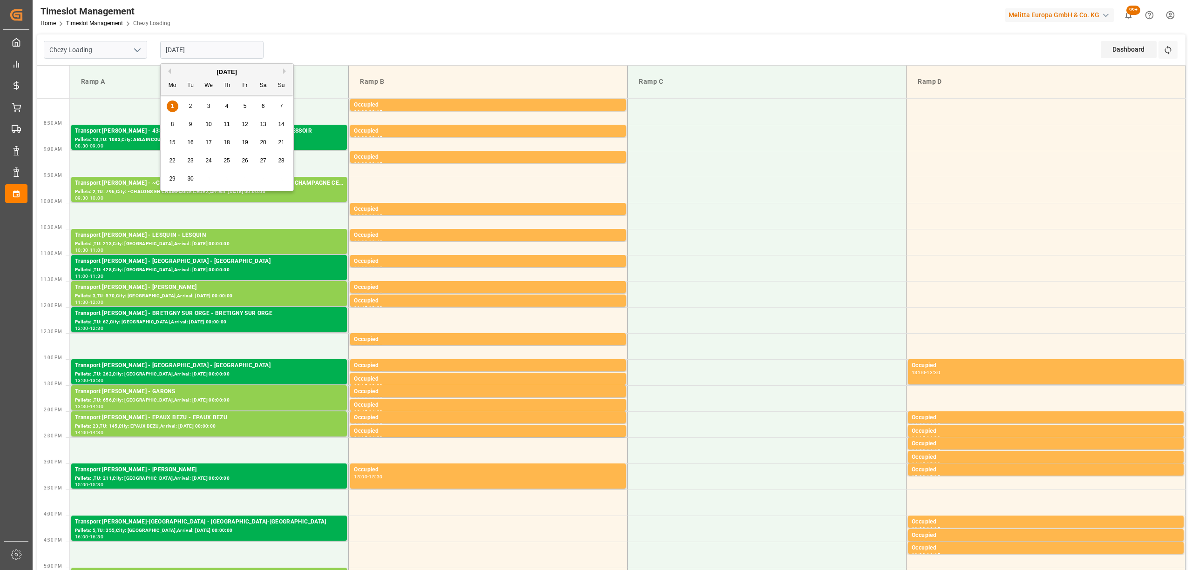
click at [192, 45] on input "[DATE]" at bounding box center [211, 50] width 103 height 18
click at [186, 108] on div "2" at bounding box center [191, 106] width 12 height 11
type input "[DATE]"
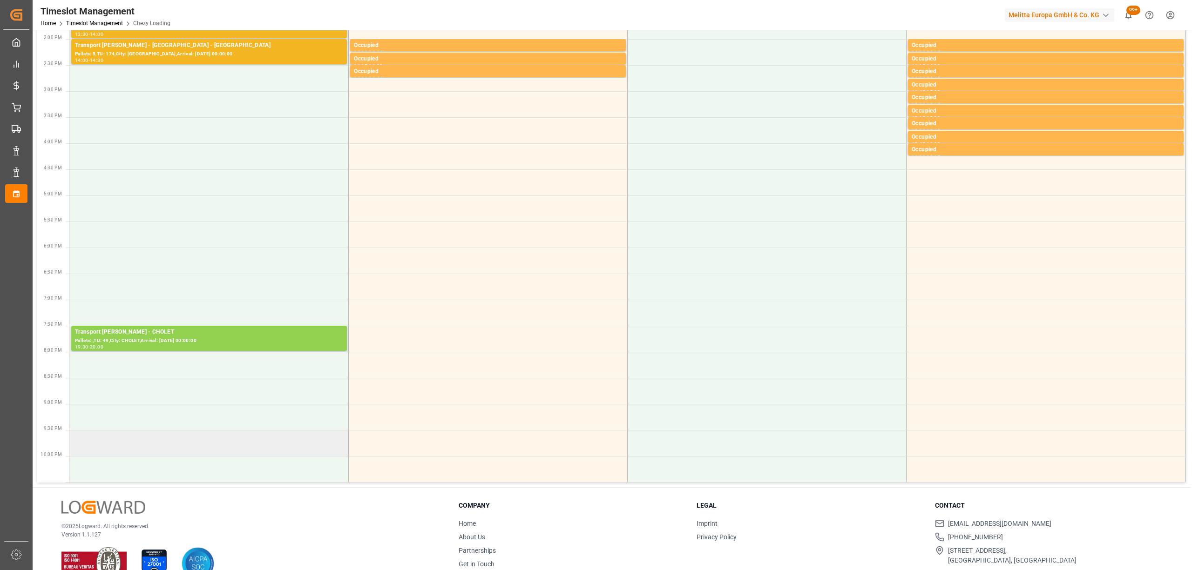
scroll to position [396, 0]
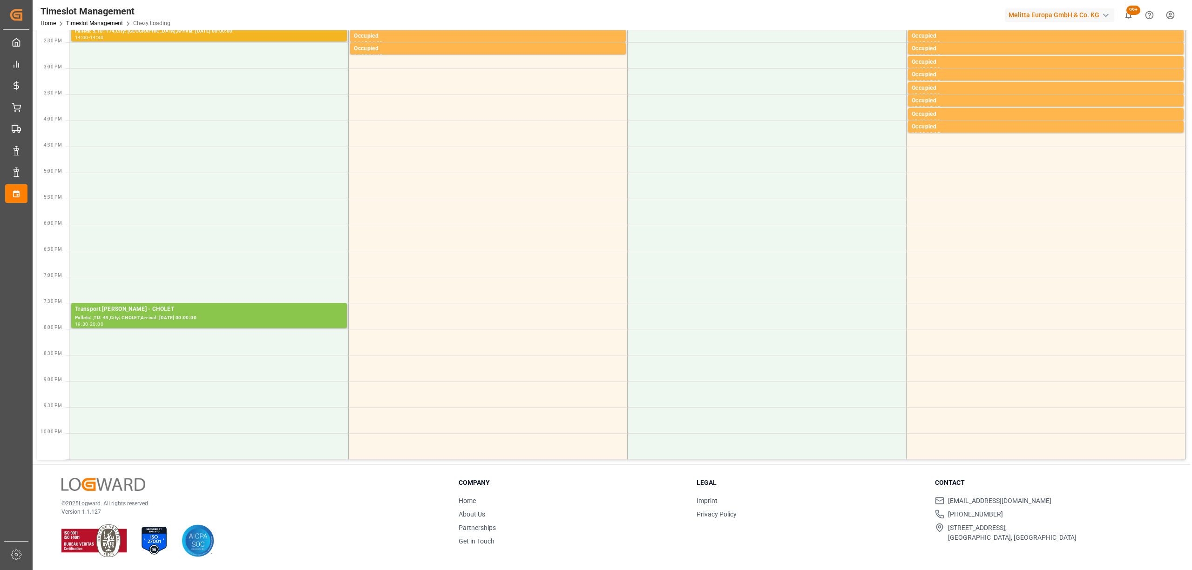
drag, startPoint x: 228, startPoint y: 330, endPoint x: 250, endPoint y: 321, distance: 24.6
click at [228, 330] on td at bounding box center [209, 342] width 279 height 26
click at [254, 312] on div "Transport [PERSON_NAME] - CHOLET" at bounding box center [209, 309] width 268 height 9
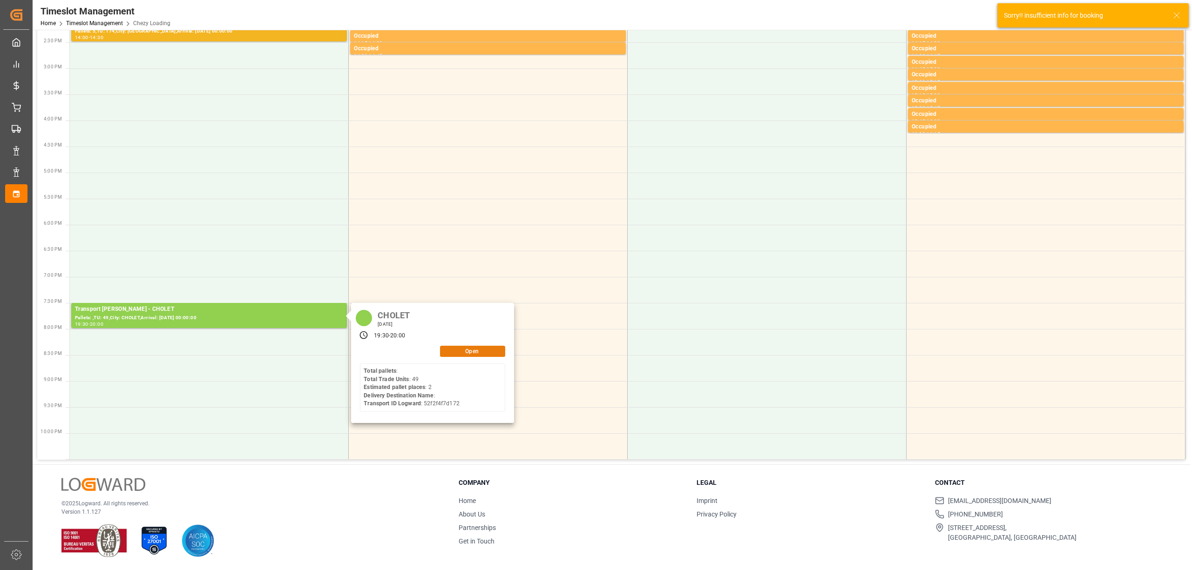
click at [463, 347] on button "Open" at bounding box center [472, 351] width 65 height 11
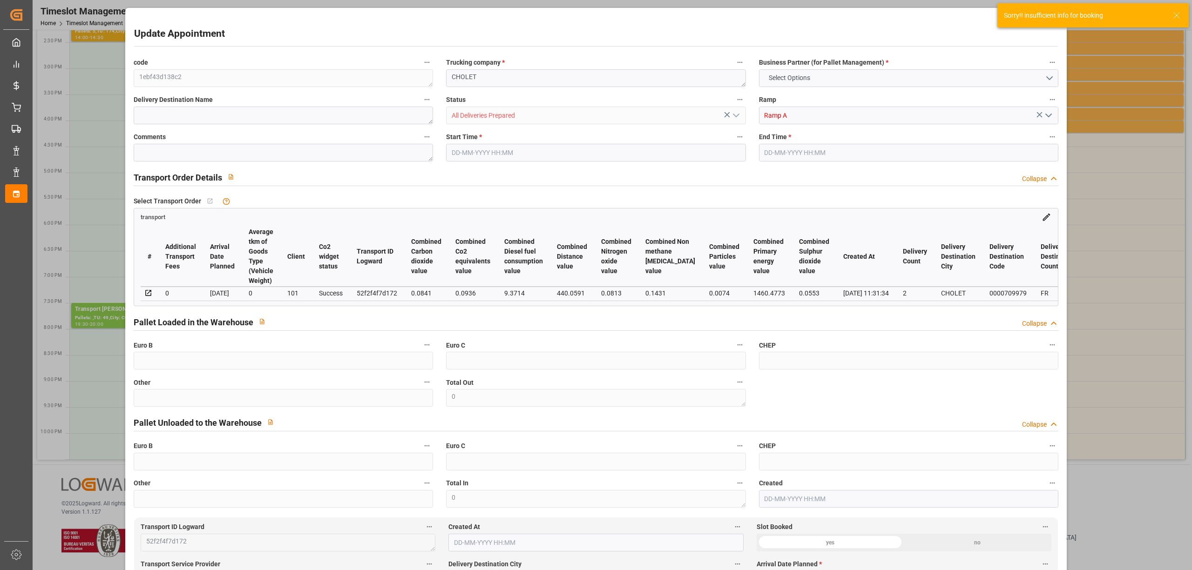
type input "2"
type input "222.17"
type input "0"
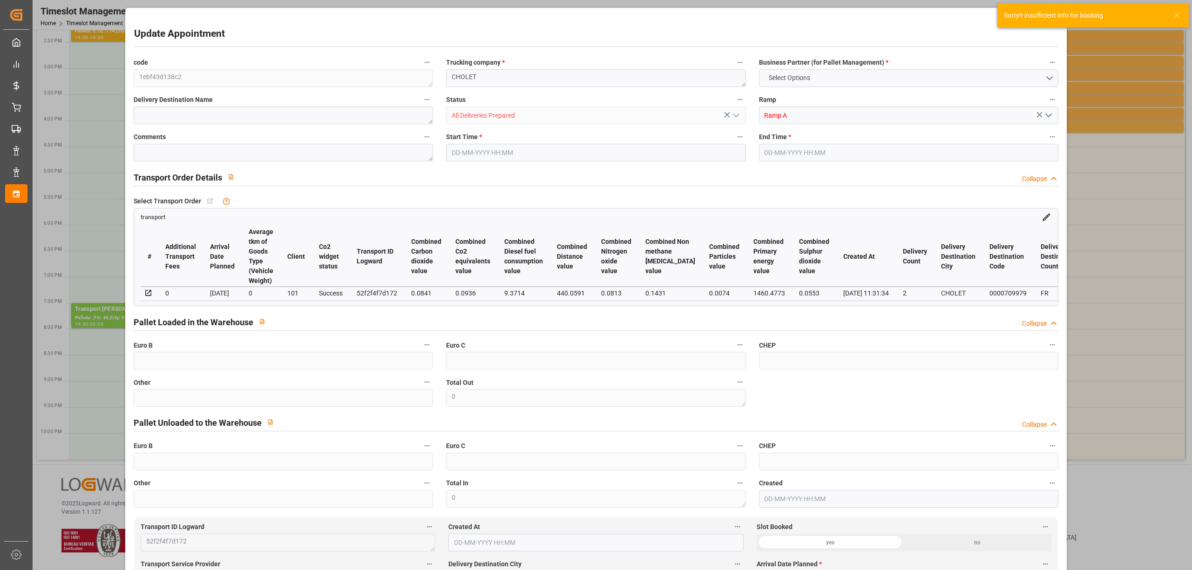
type input "214.6607"
type input "-7.5093"
type input "2"
type input "309.018"
type input "411.328"
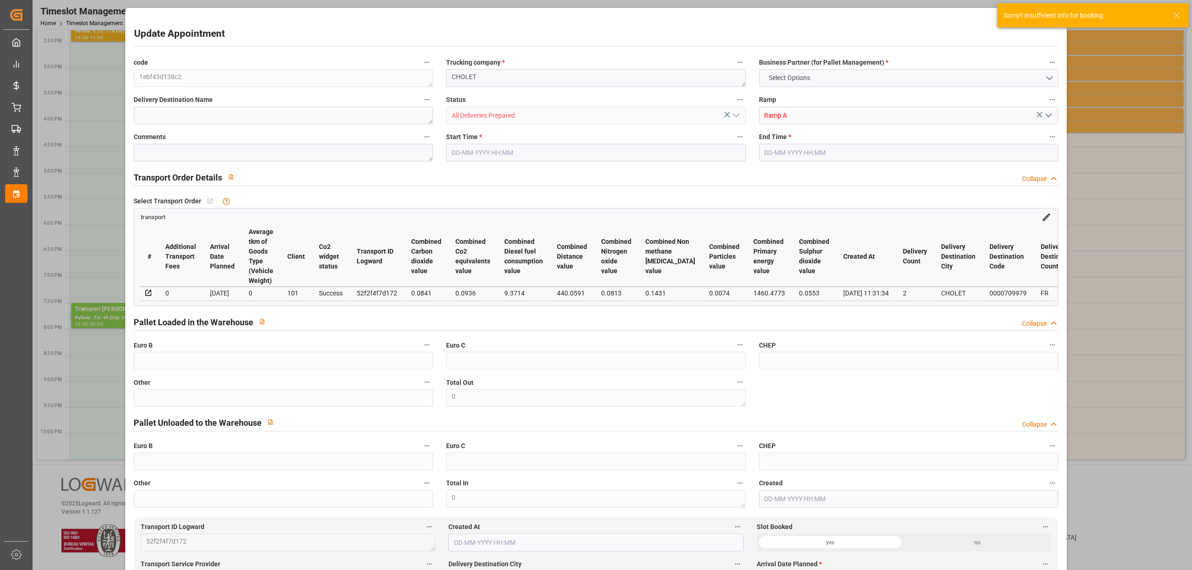
type input "946.038"
type input "49"
type input "0"
type input "49"
type input "2"
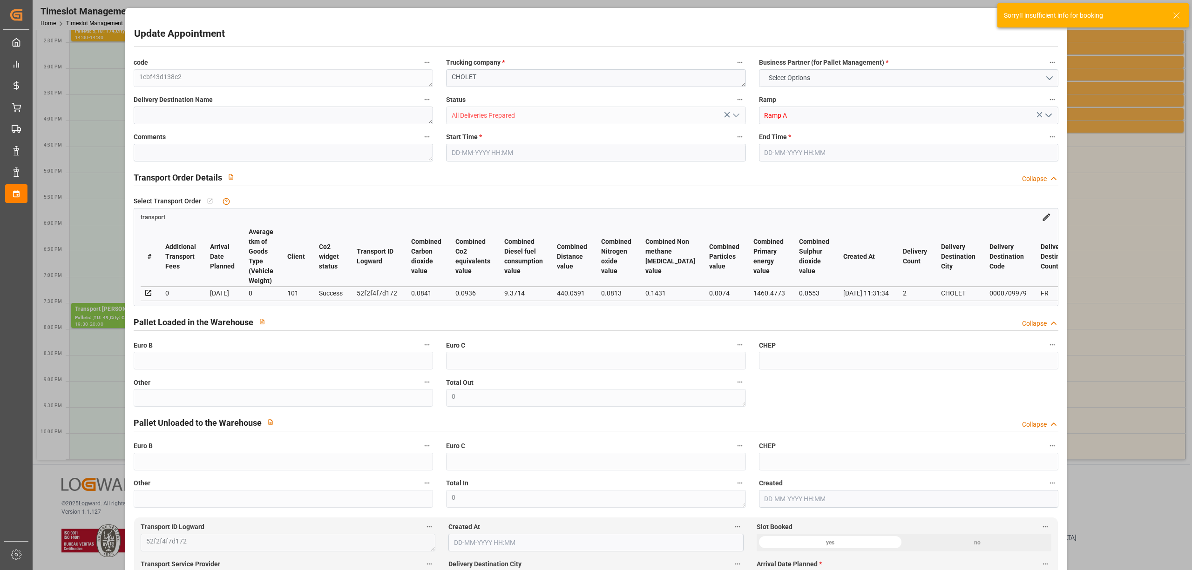
type input "101"
type input "365.328"
type input "0"
type input "4710.8598"
type input "0"
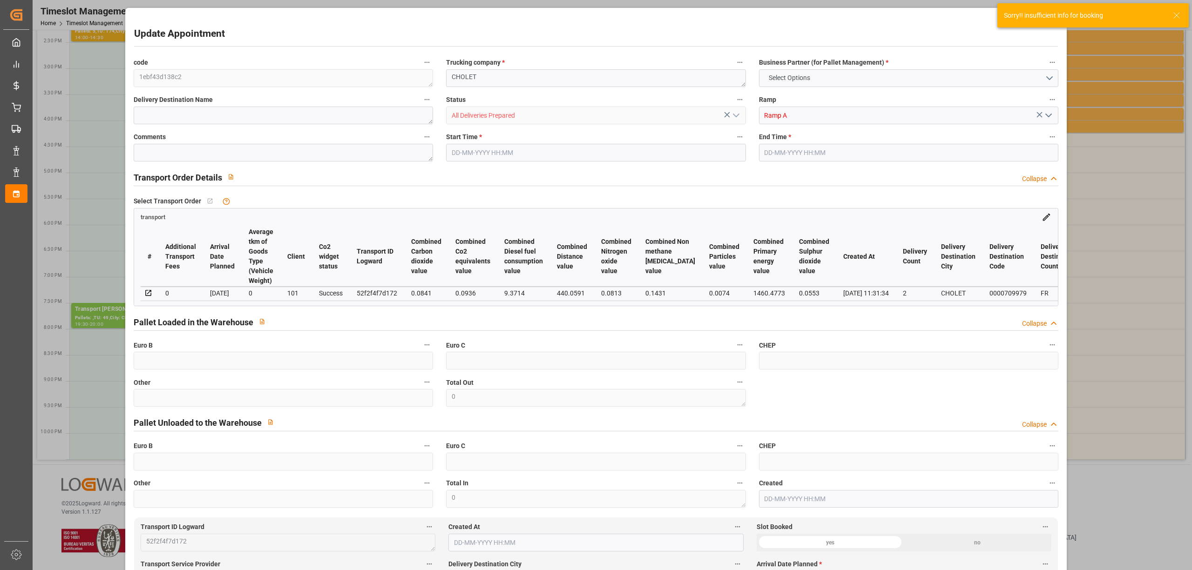
type input "0"
type input "21"
type input "35"
type input "[DATE] 19:30"
type input "[DATE] 20:00"
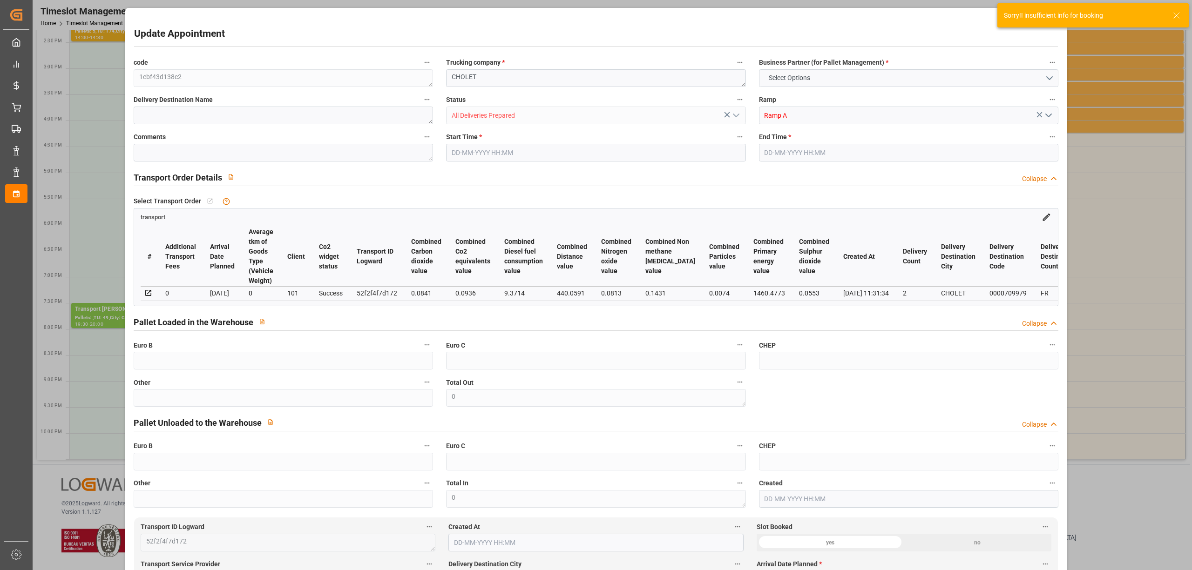
type input "[DATE] 14:14"
type input "[DATE] 11:31"
type input "[DATE]"
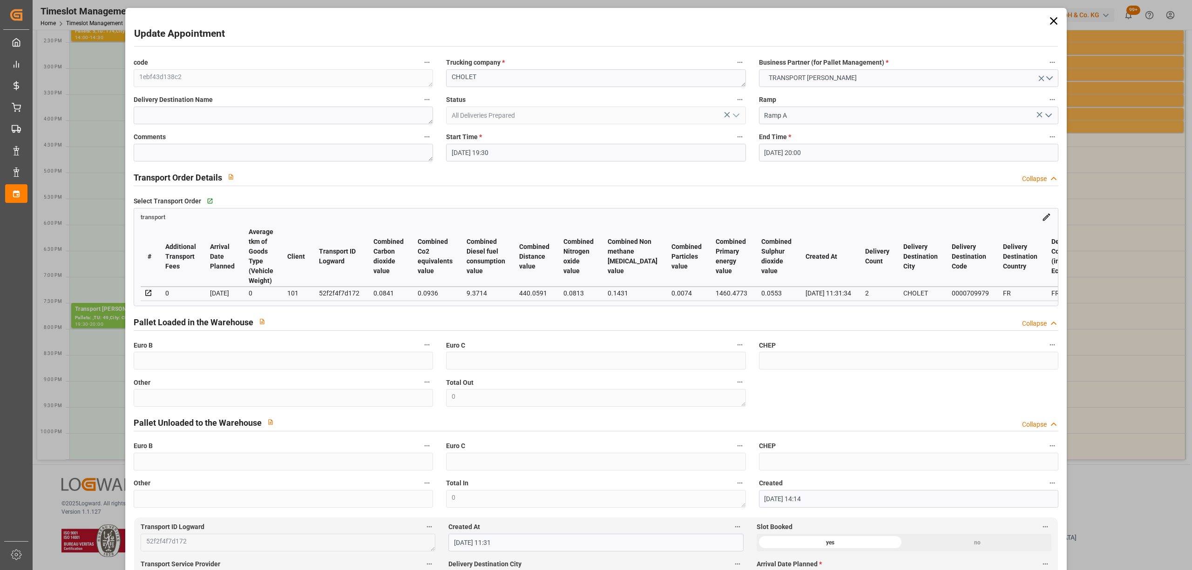
click at [463, 158] on input "[DATE] 19:30" at bounding box center [595, 153] width 299 height 18
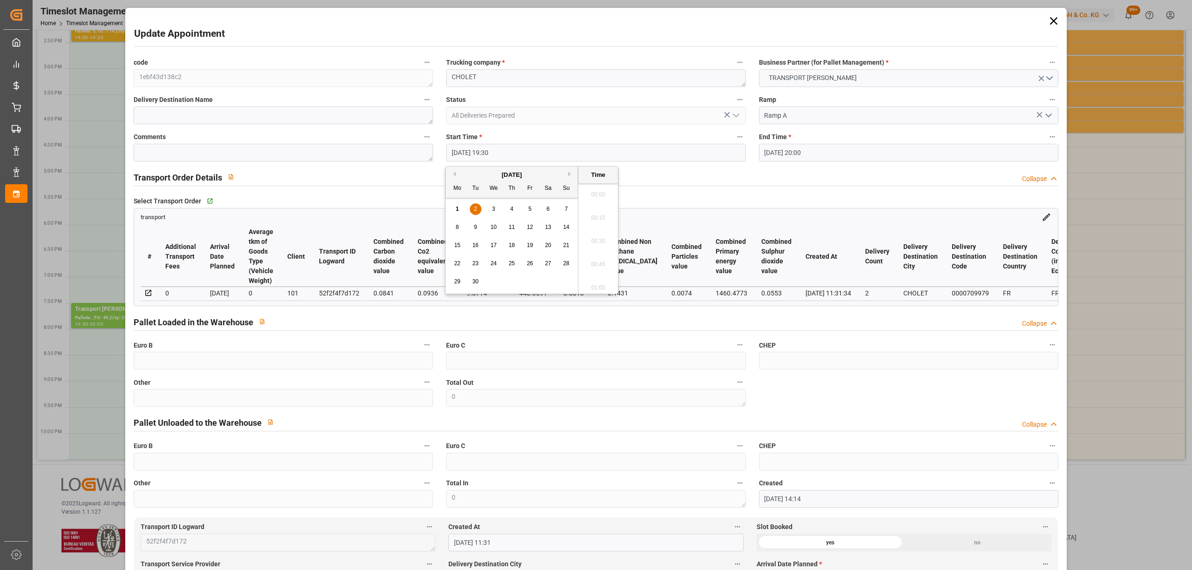
scroll to position [1772, 0]
click at [453, 213] on div "1" at bounding box center [458, 209] width 12 height 11
type input "[DATE] 19:30"
click at [591, 237] on li "19:30" at bounding box center [598, 238] width 40 height 23
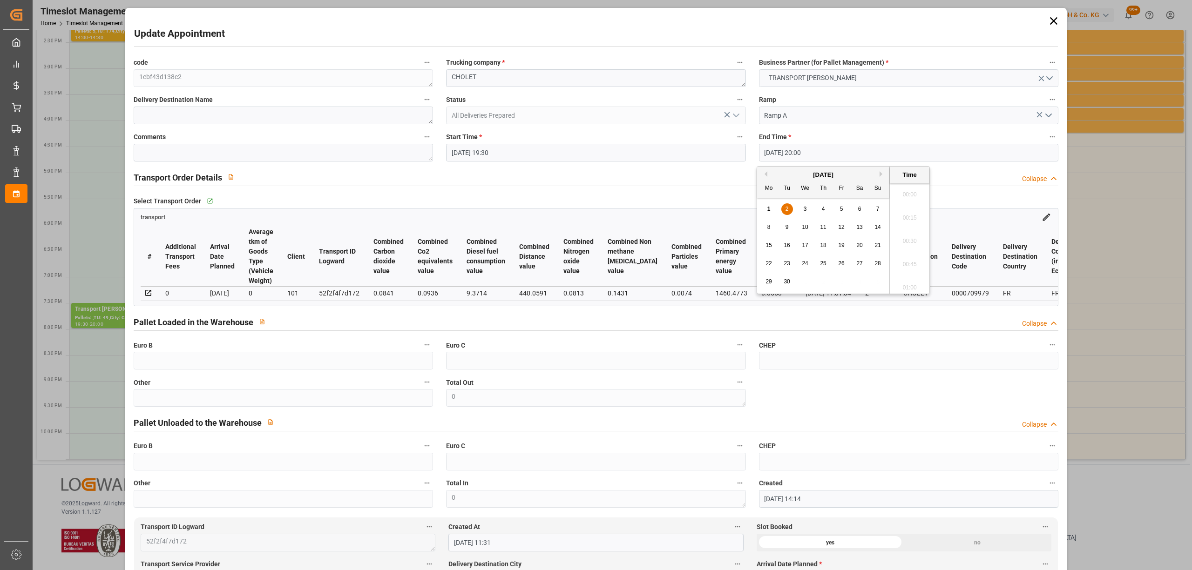
click at [790, 155] on input "[DATE] 20:00" at bounding box center [908, 153] width 299 height 18
click at [770, 206] on span "1" at bounding box center [768, 209] width 3 height 7
type input "[DATE] 20:00"
click at [905, 240] on li "20:00" at bounding box center [910, 238] width 40 height 23
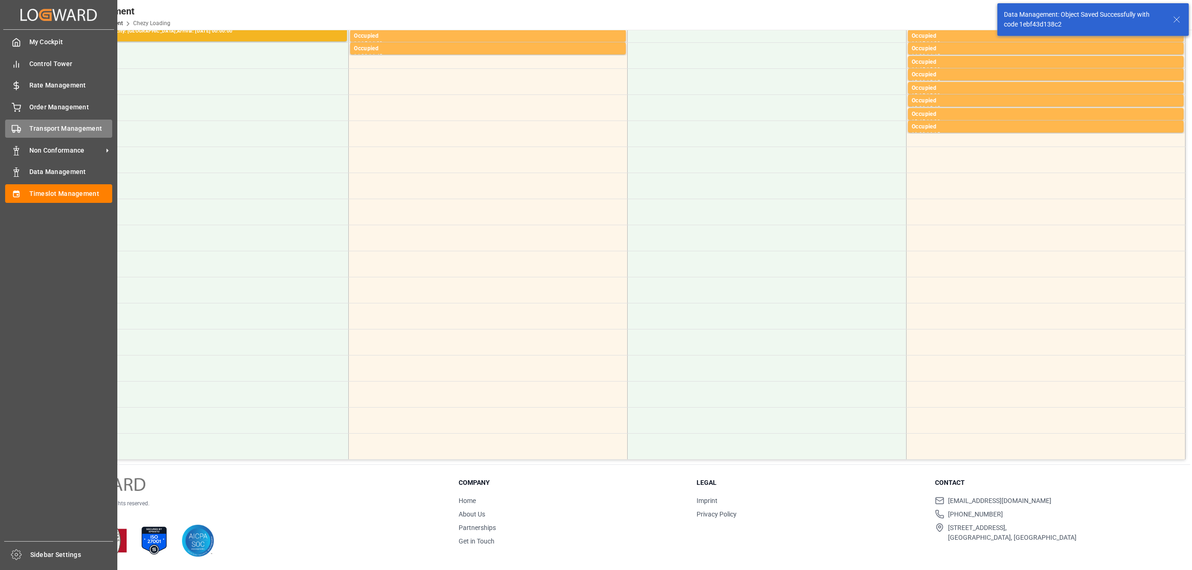
click at [25, 131] on div "Transport Management Transport Management" at bounding box center [58, 129] width 107 height 18
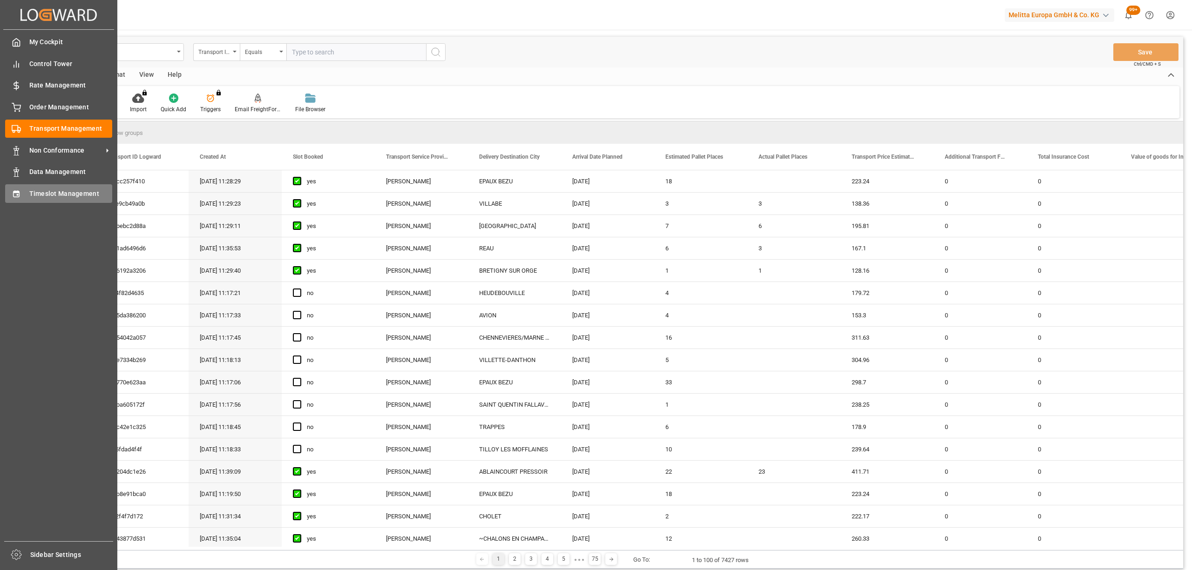
click at [45, 192] on span "Timeslot Management" at bounding box center [70, 194] width 83 height 10
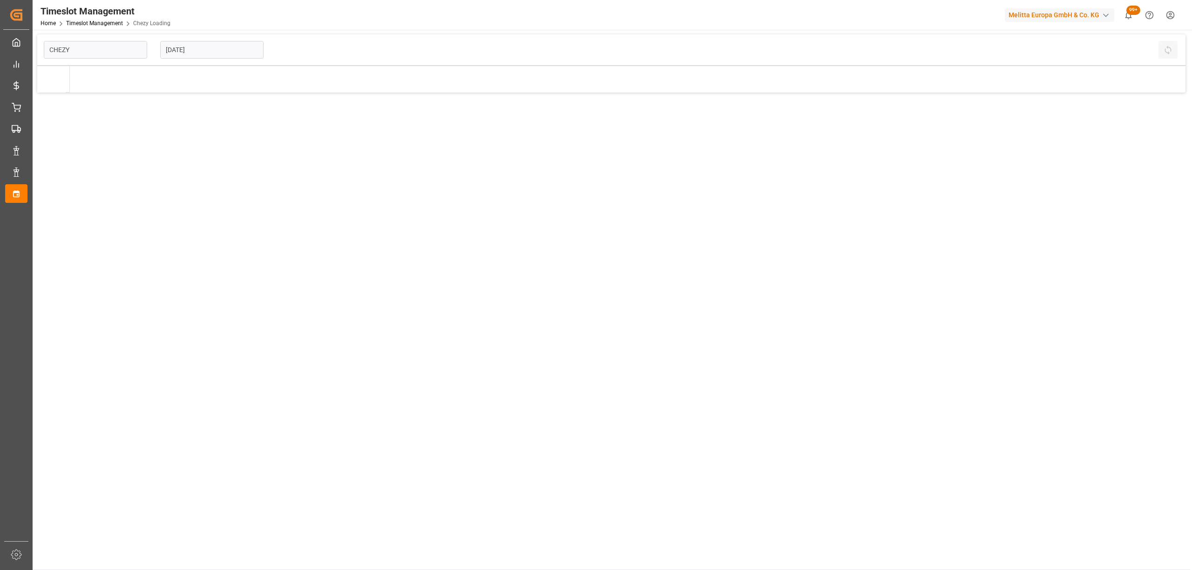
type input "Chezy Loading"
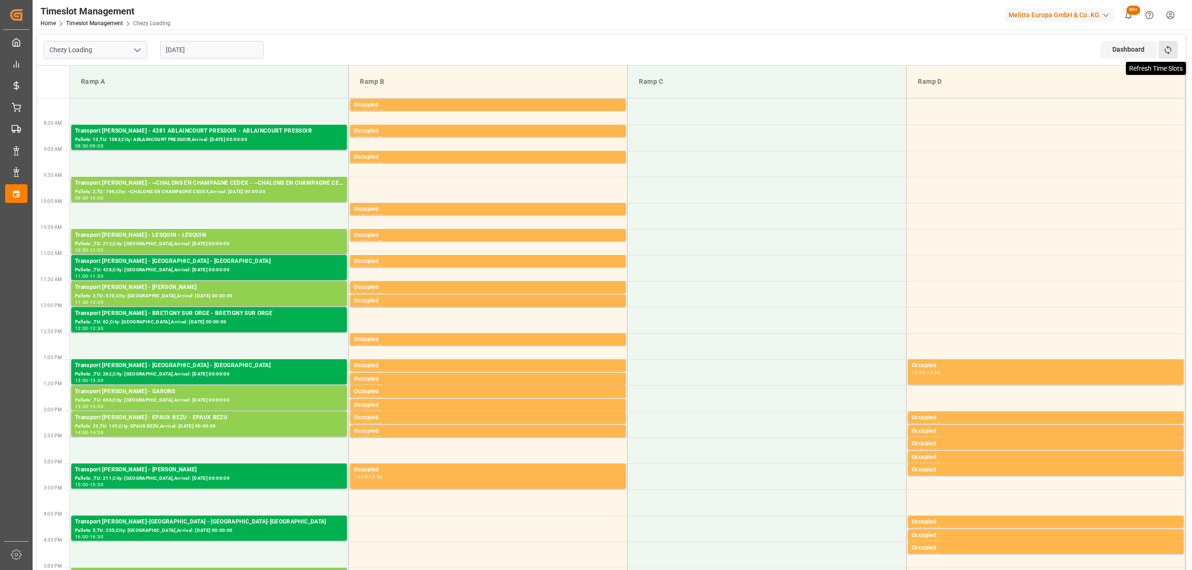
click at [1172, 45] on icon at bounding box center [1168, 50] width 10 height 10
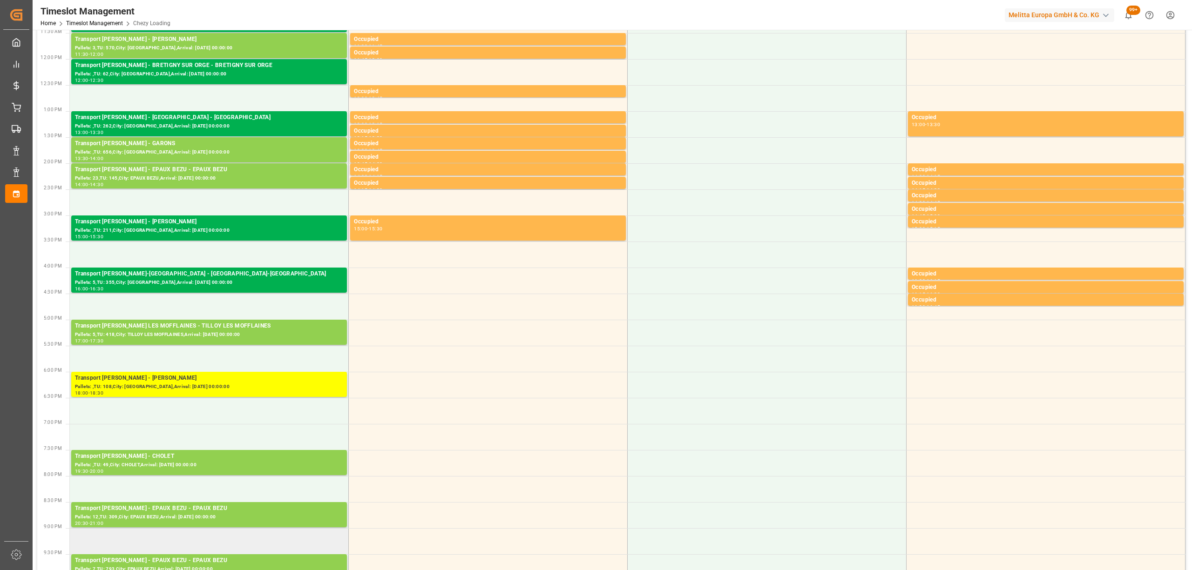
scroll to position [310, 0]
